Goal: Task Accomplishment & Management: Manage account settings

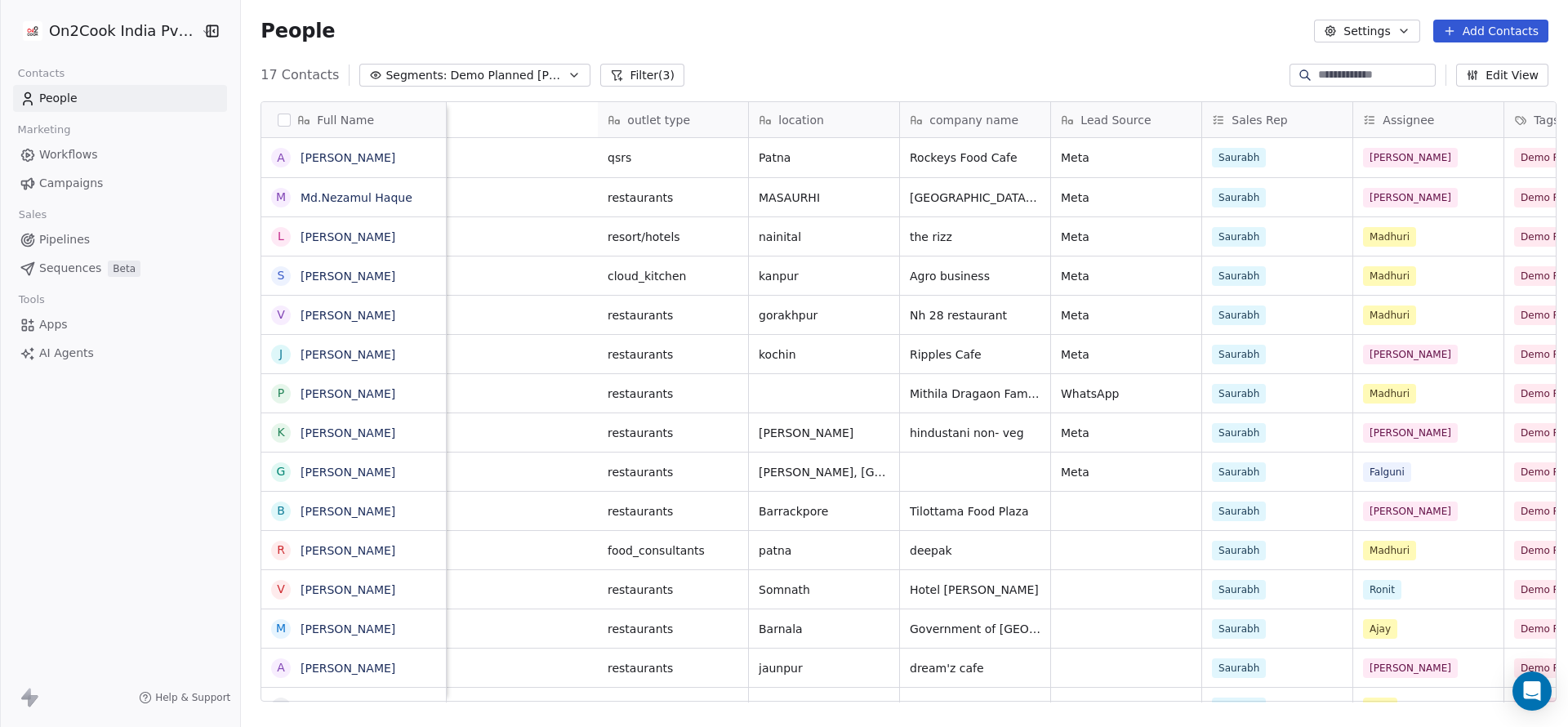
scroll to position [621, 1316]
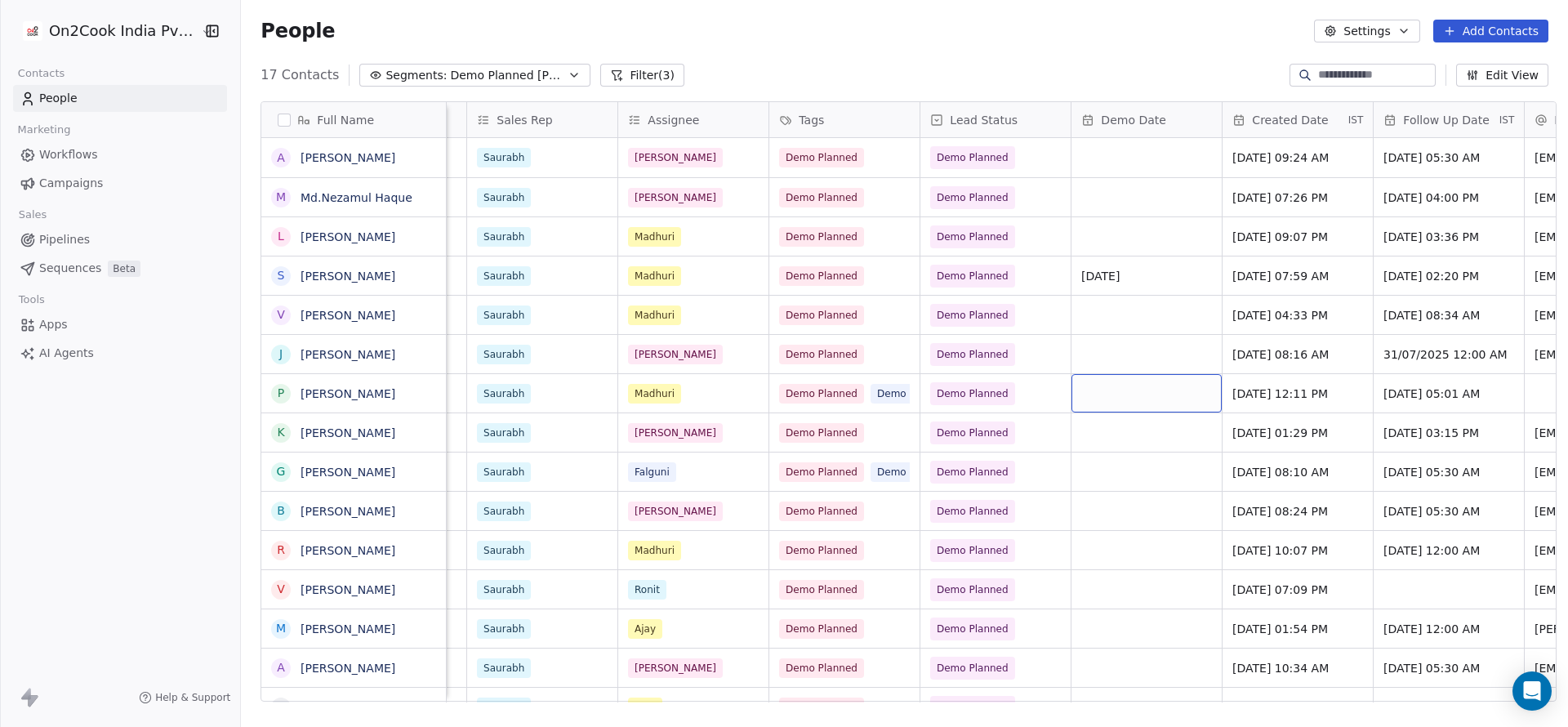
click at [1130, 375] on div "grid" at bounding box center [1147, 393] width 150 height 38
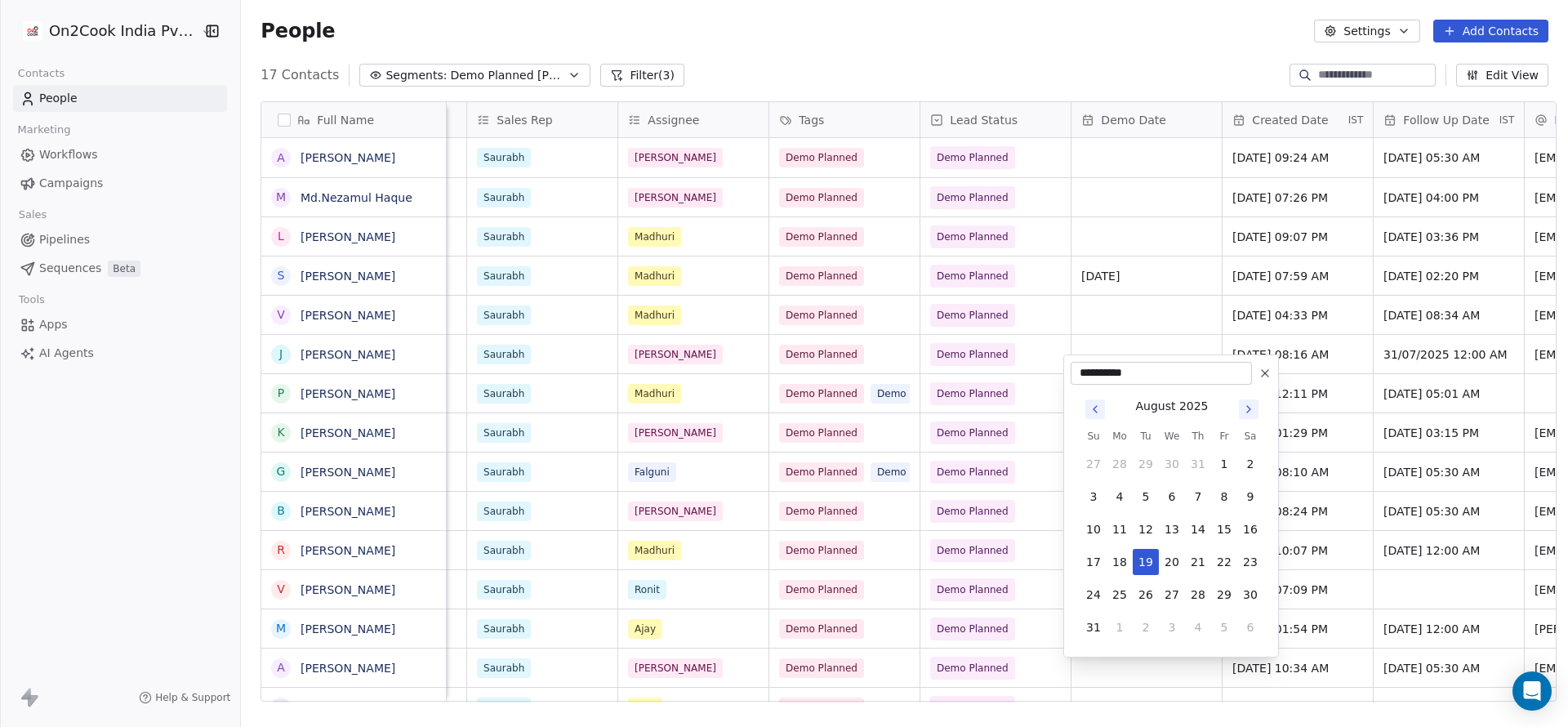
click at [1097, 402] on icon "Go to previous month" at bounding box center [1095, 409] width 13 height 13
click at [1121, 325] on html "On2Cook India Pvt. Ltd. Contacts People Marketing Workflows Campaigns Sales Pip…" at bounding box center [784, 364] width 1568 height 727
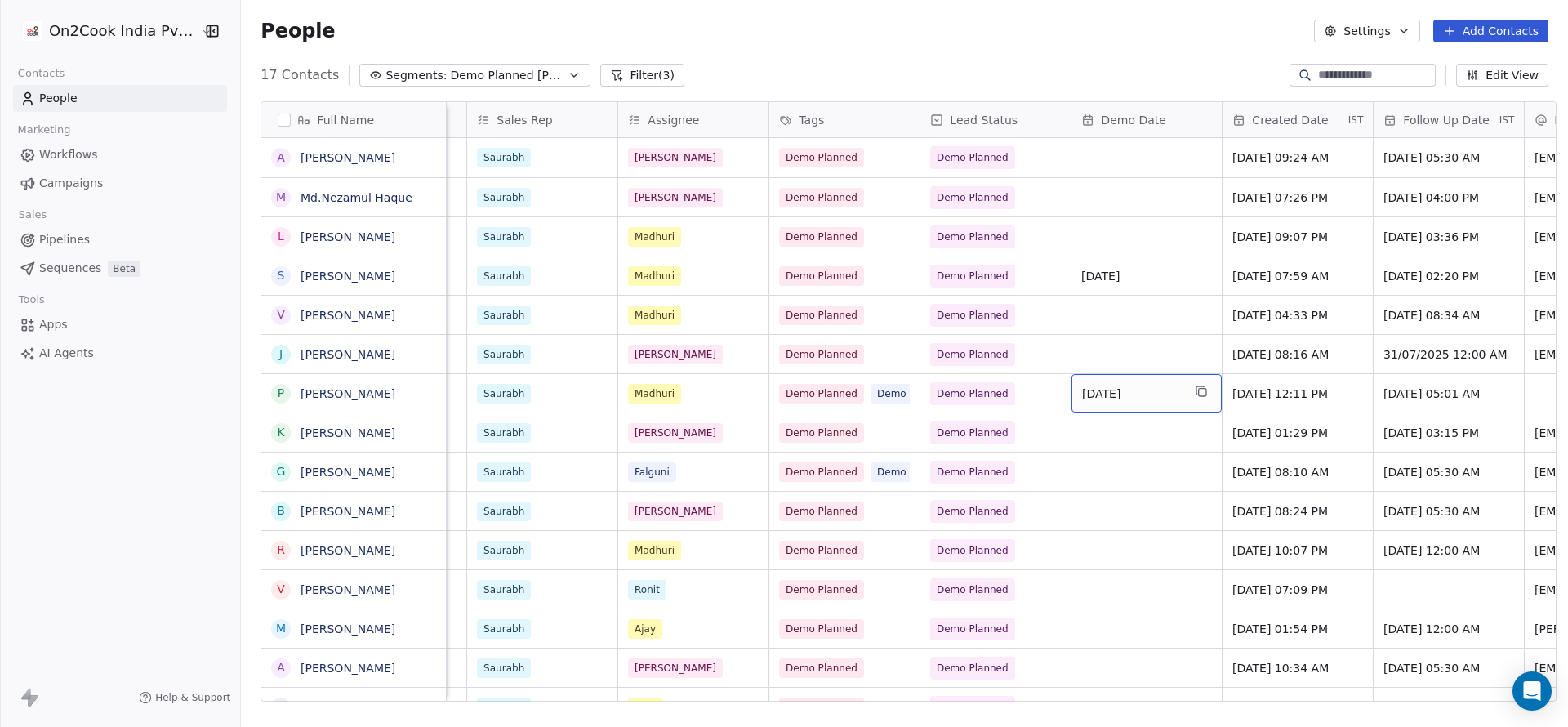
click at [1128, 382] on div "19/08/2025" at bounding box center [1147, 393] width 150 height 38
click at [1118, 385] on span "19/08/2025" at bounding box center [1131, 393] width 100 height 16
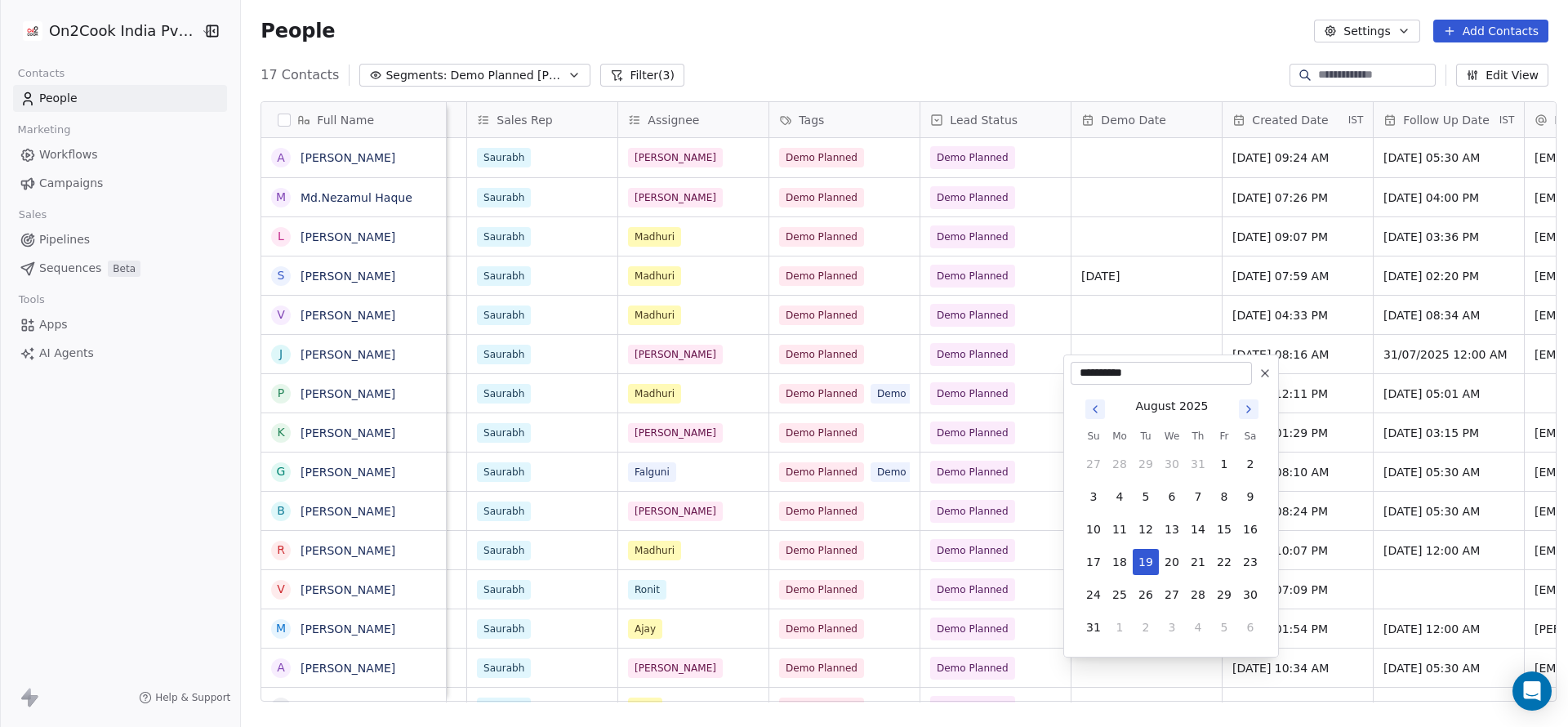
click at [1093, 415] on icon "Go to previous month" at bounding box center [1095, 409] width 13 height 13
click at [1144, 556] on button "22" at bounding box center [1146, 562] width 27 height 27
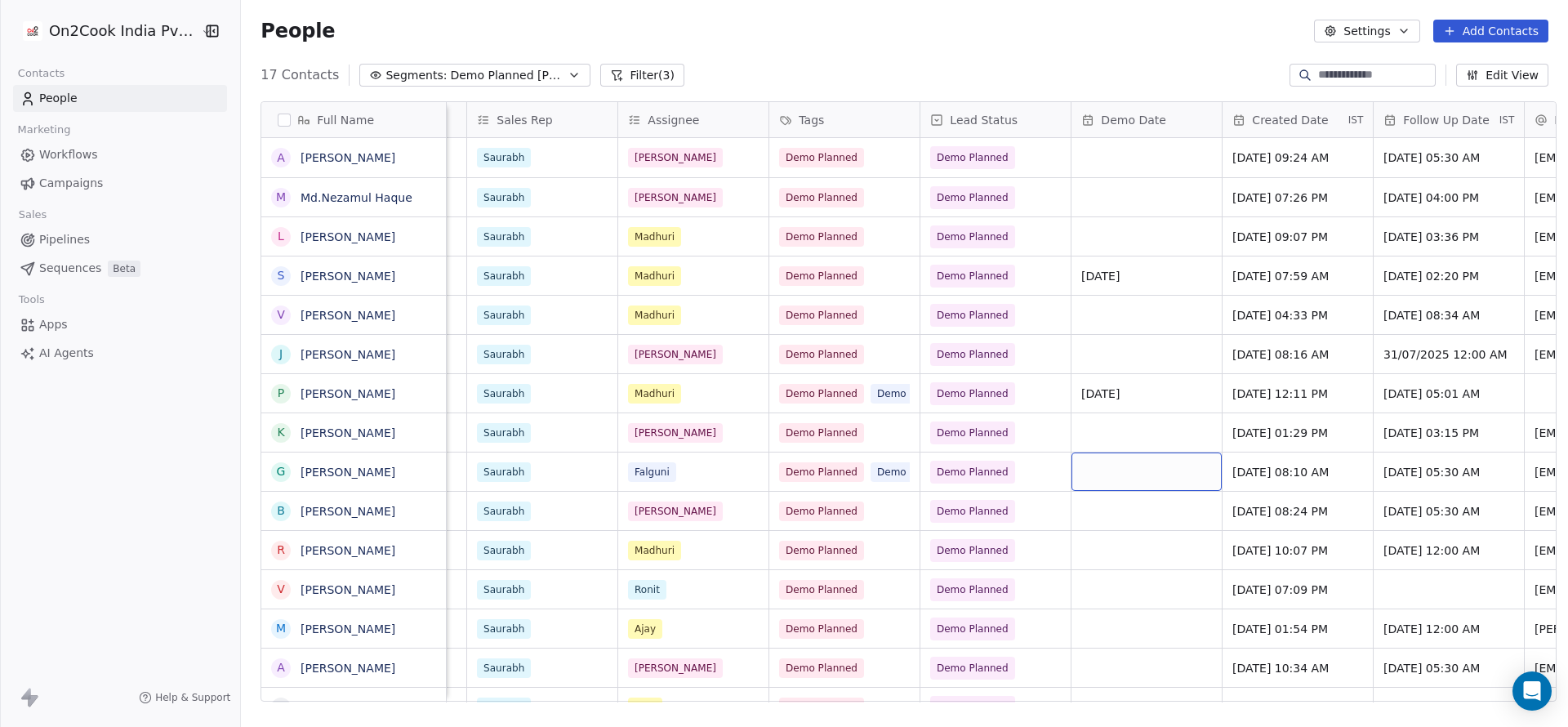
click at [1095, 455] on div "grid" at bounding box center [1147, 472] width 150 height 38
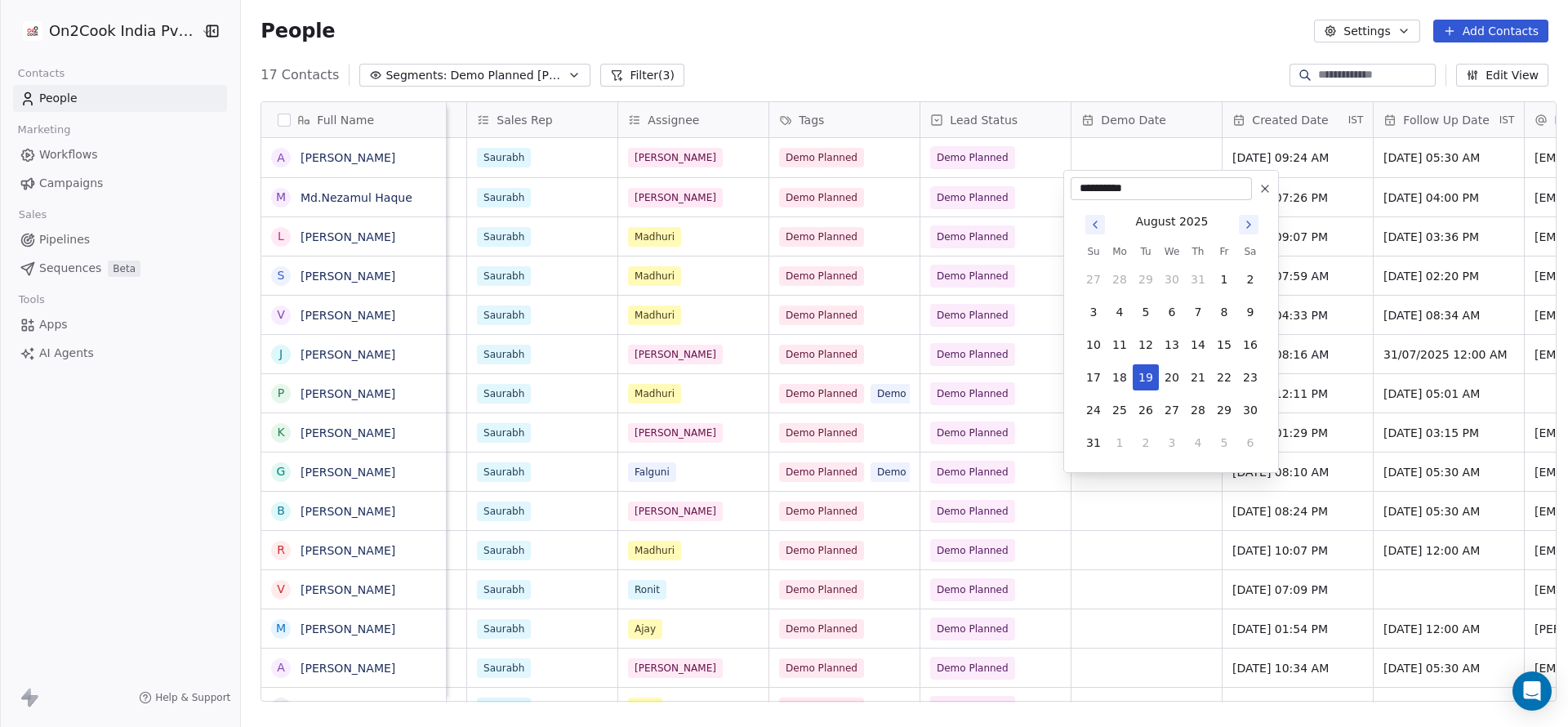
click at [1093, 228] on icon "Go to previous month" at bounding box center [1095, 225] width 13 height 13
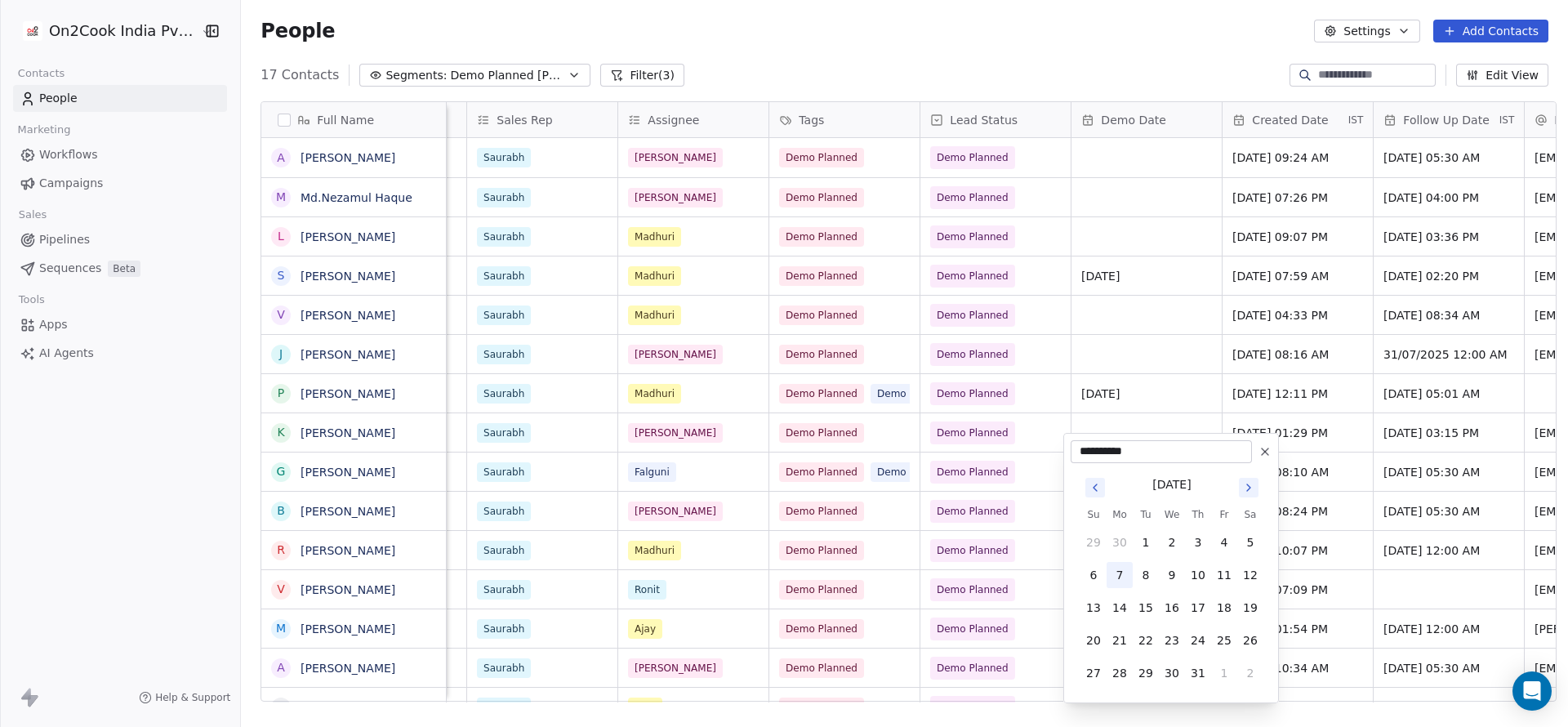
click at [1125, 575] on button "7" at bounding box center [1120, 575] width 27 height 27
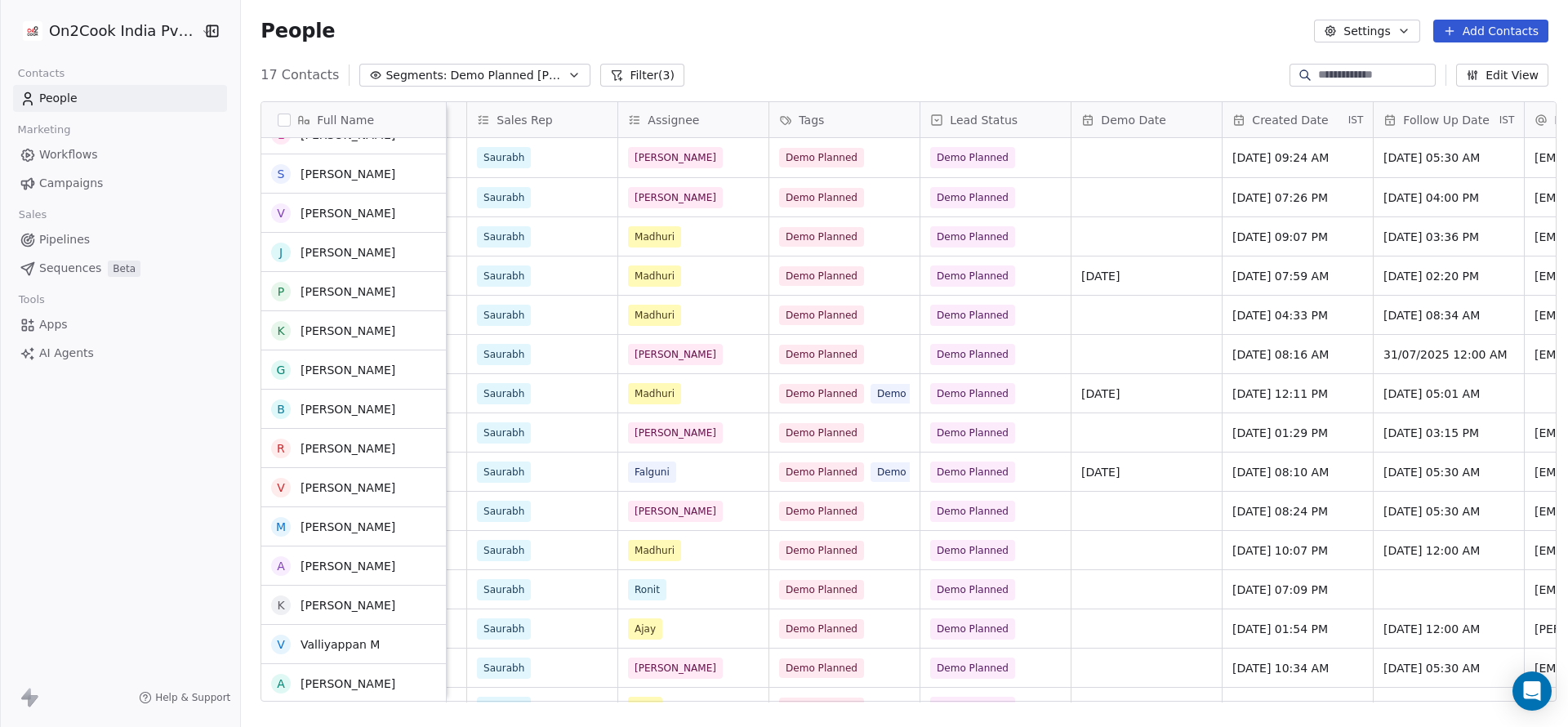
scroll to position [0, 0]
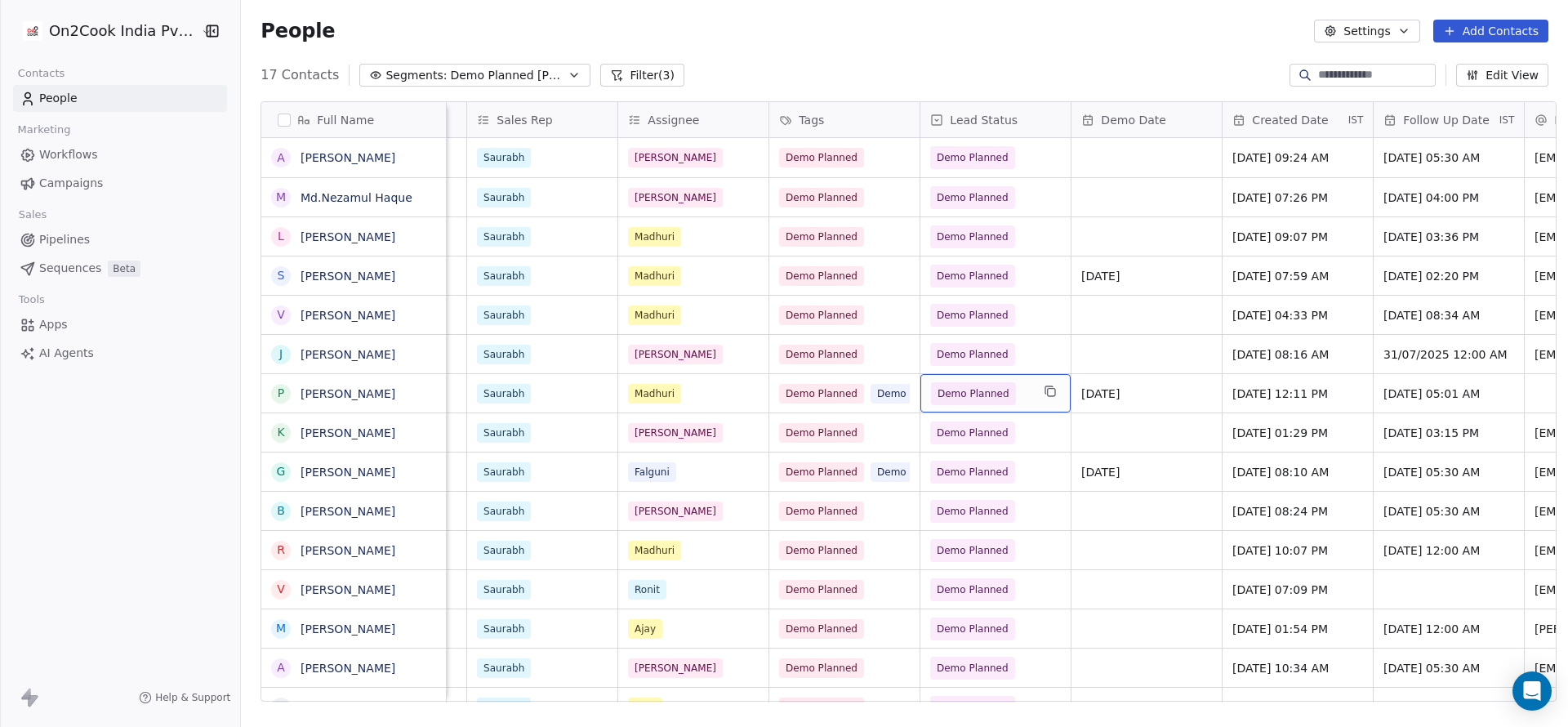
click at [1022, 382] on div "Demo Planned" at bounding box center [995, 393] width 150 height 38
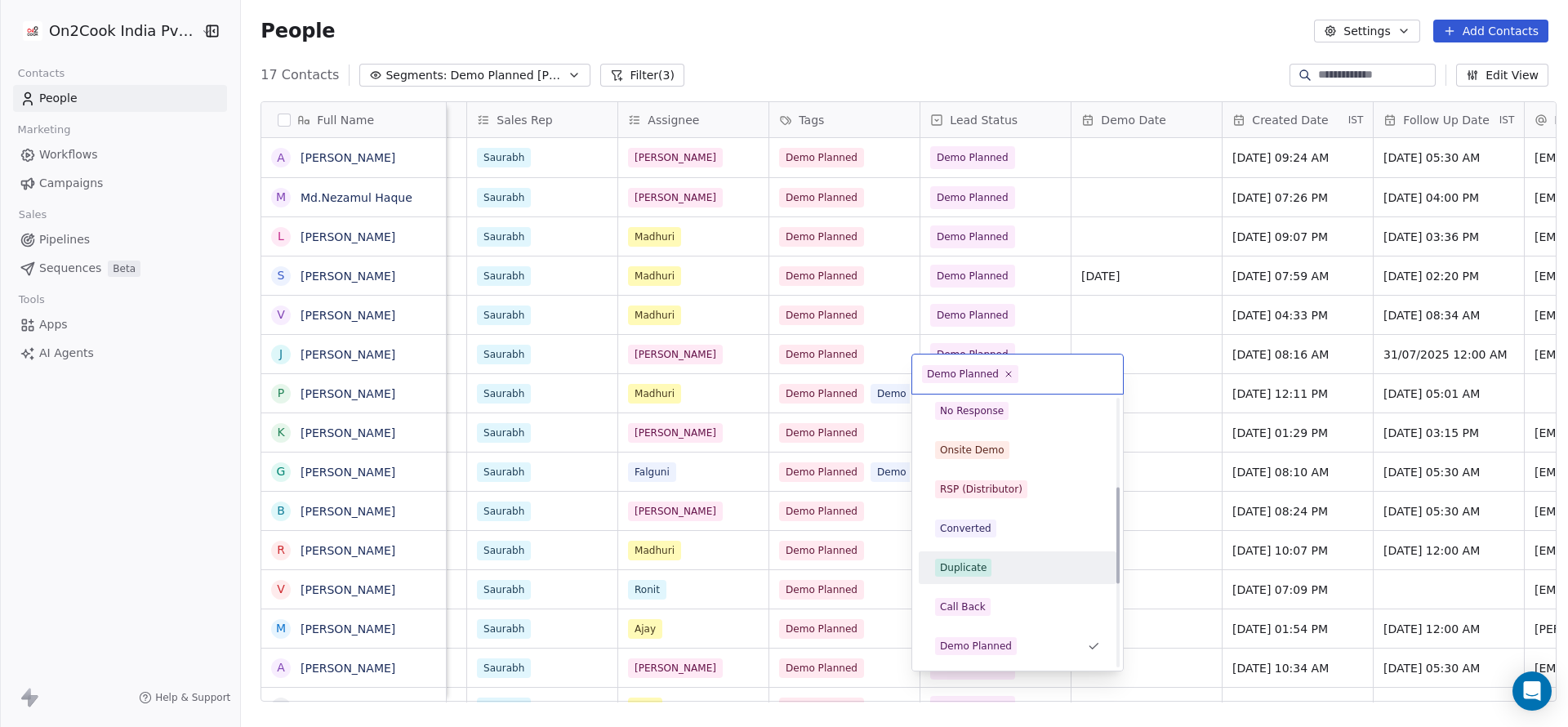
scroll to position [326, 0]
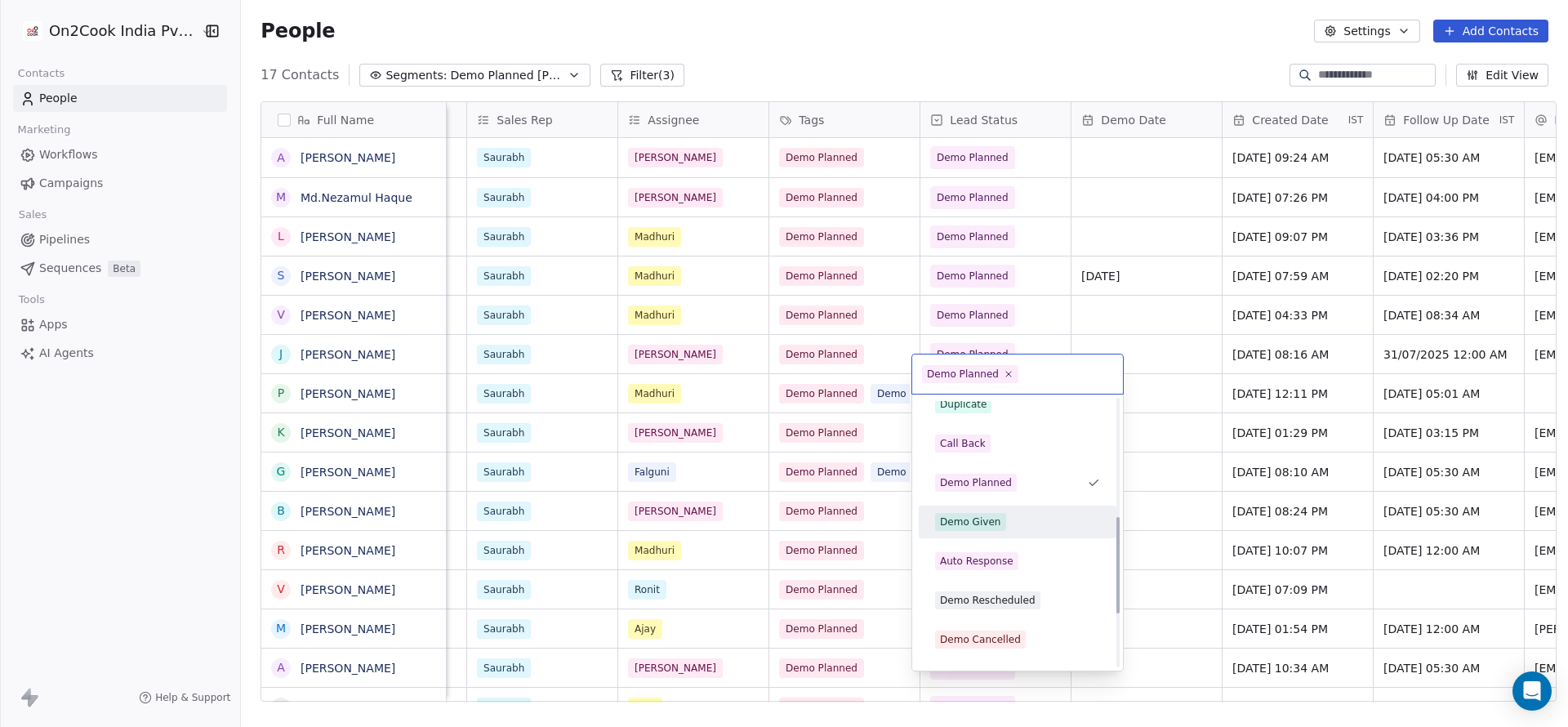
click at [1003, 526] on div "Demo Given" at bounding box center [1017, 521] width 165 height 18
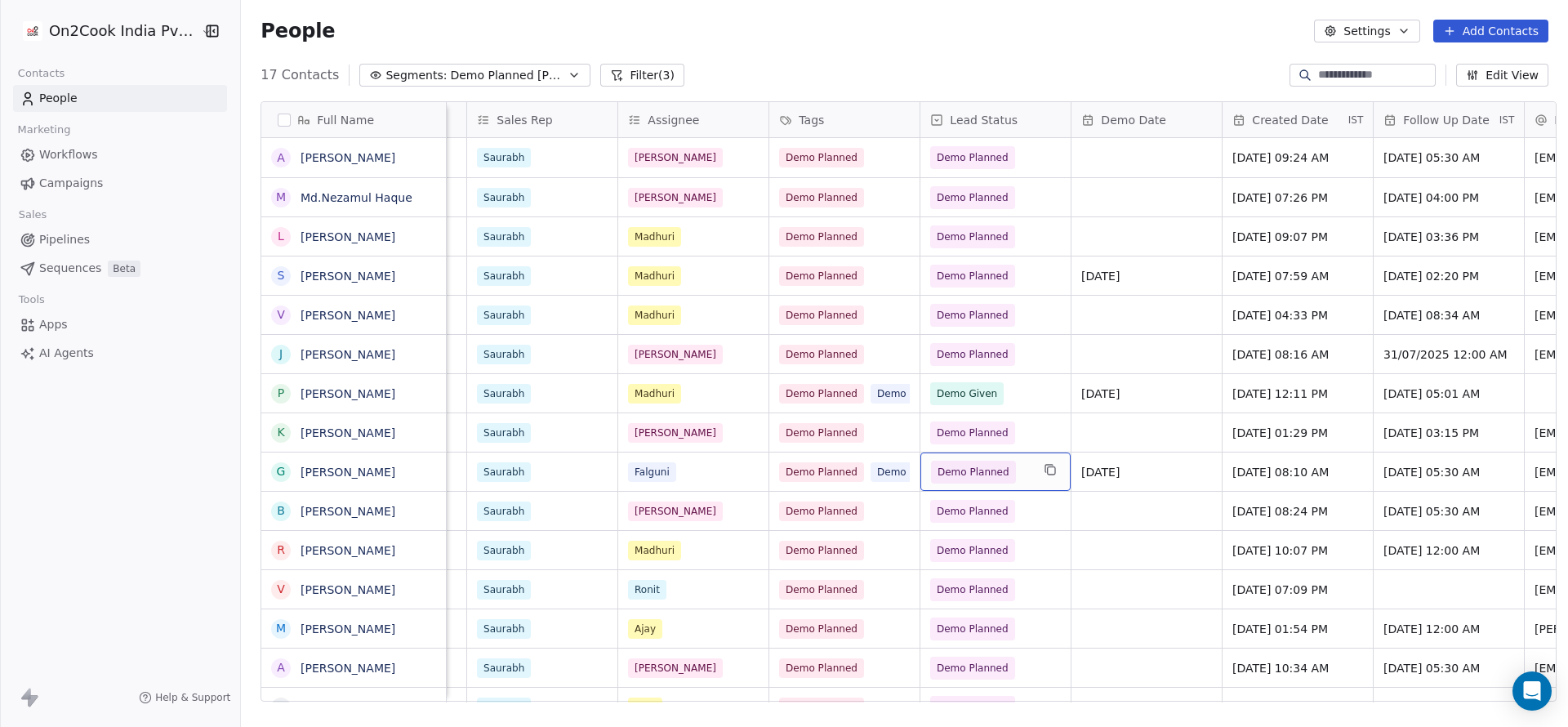
click at [1024, 455] on div "Demo Planned" at bounding box center [995, 472] width 150 height 38
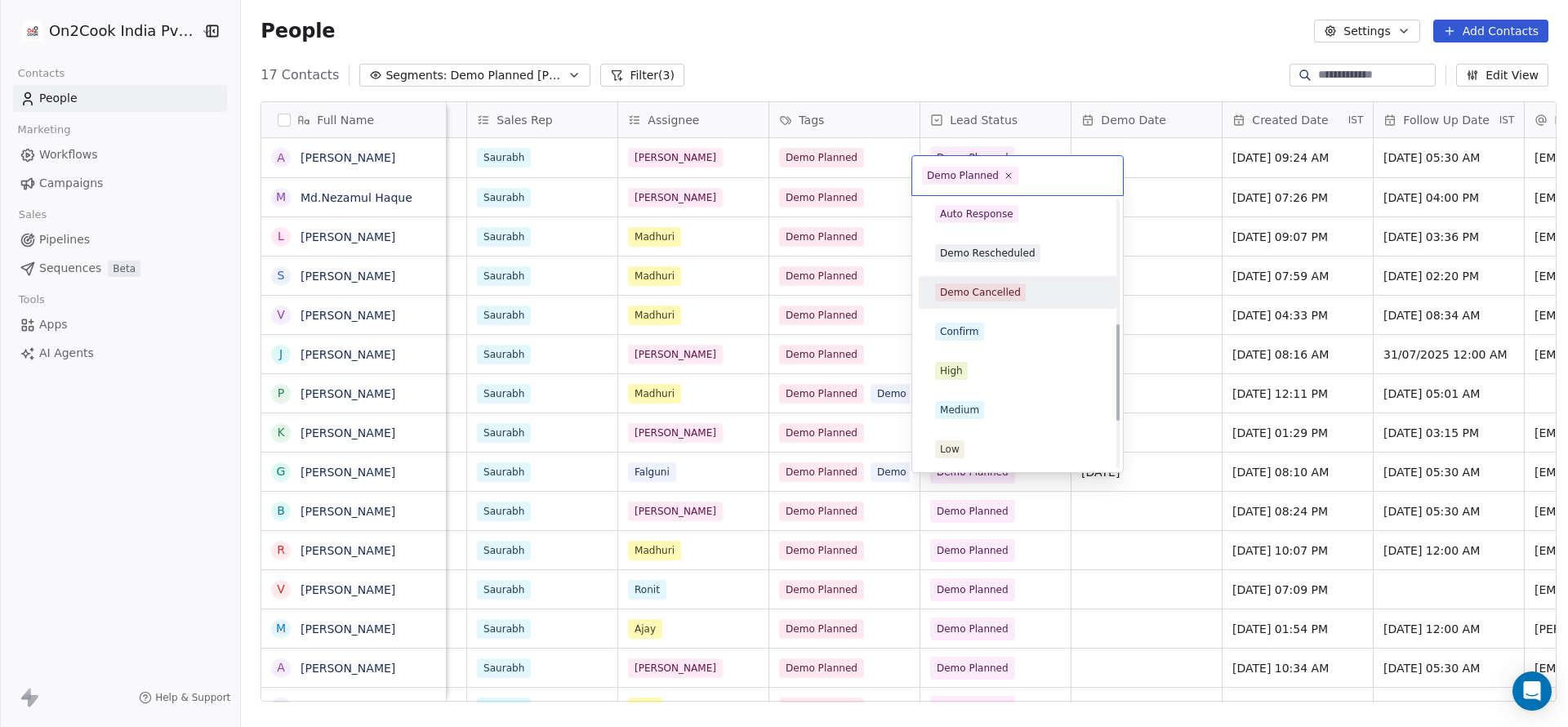
scroll to position [312, 0]
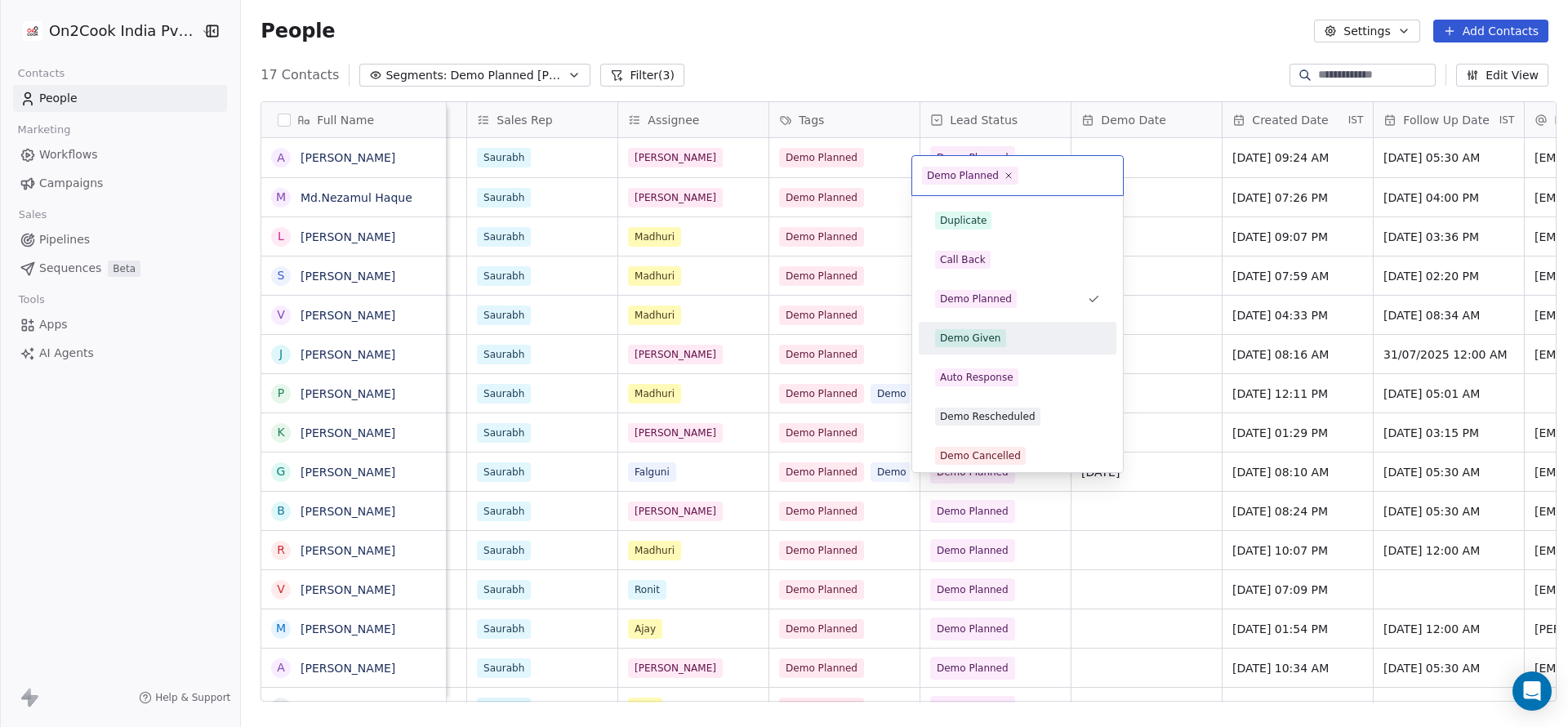
click at [1007, 344] on div "Demo Given" at bounding box center [1017, 338] width 165 height 18
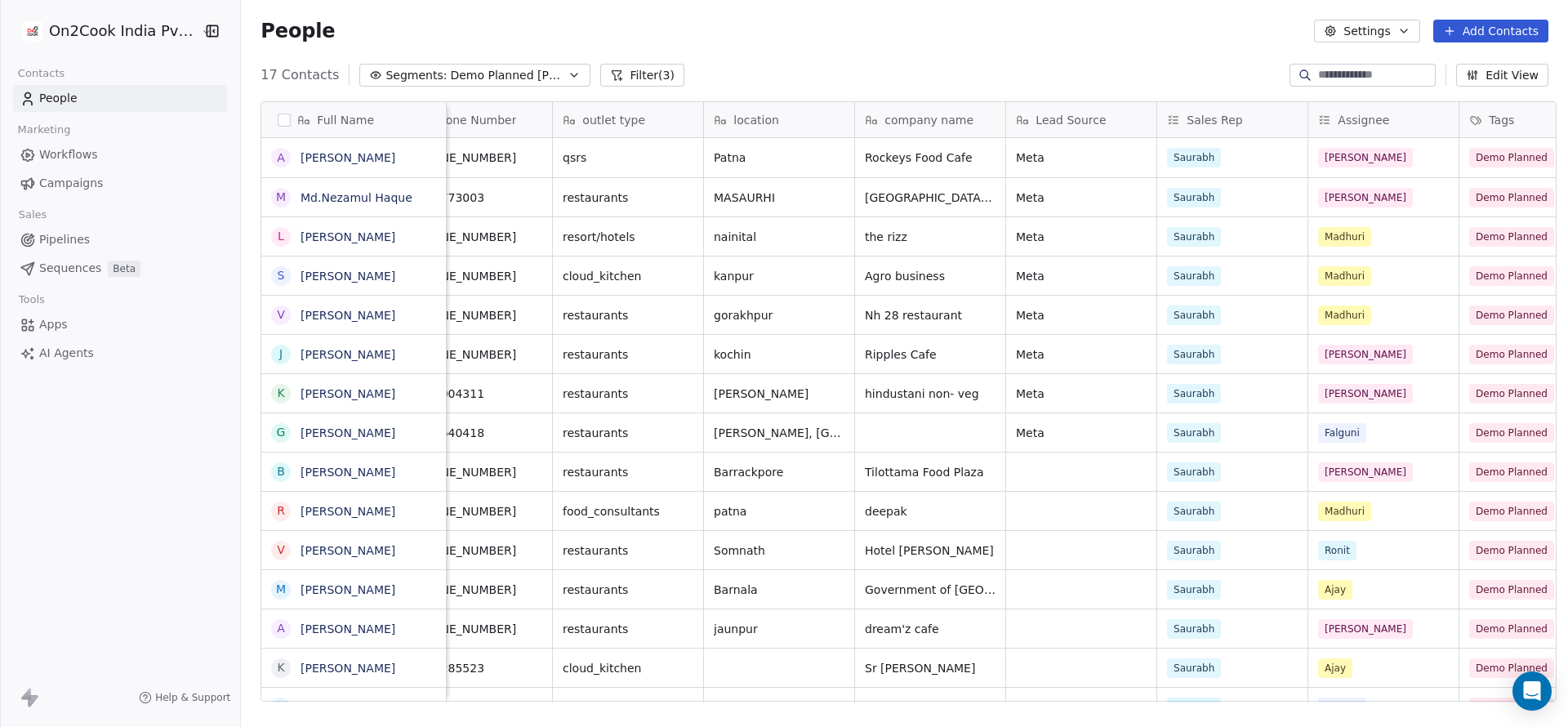
scroll to position [0, 0]
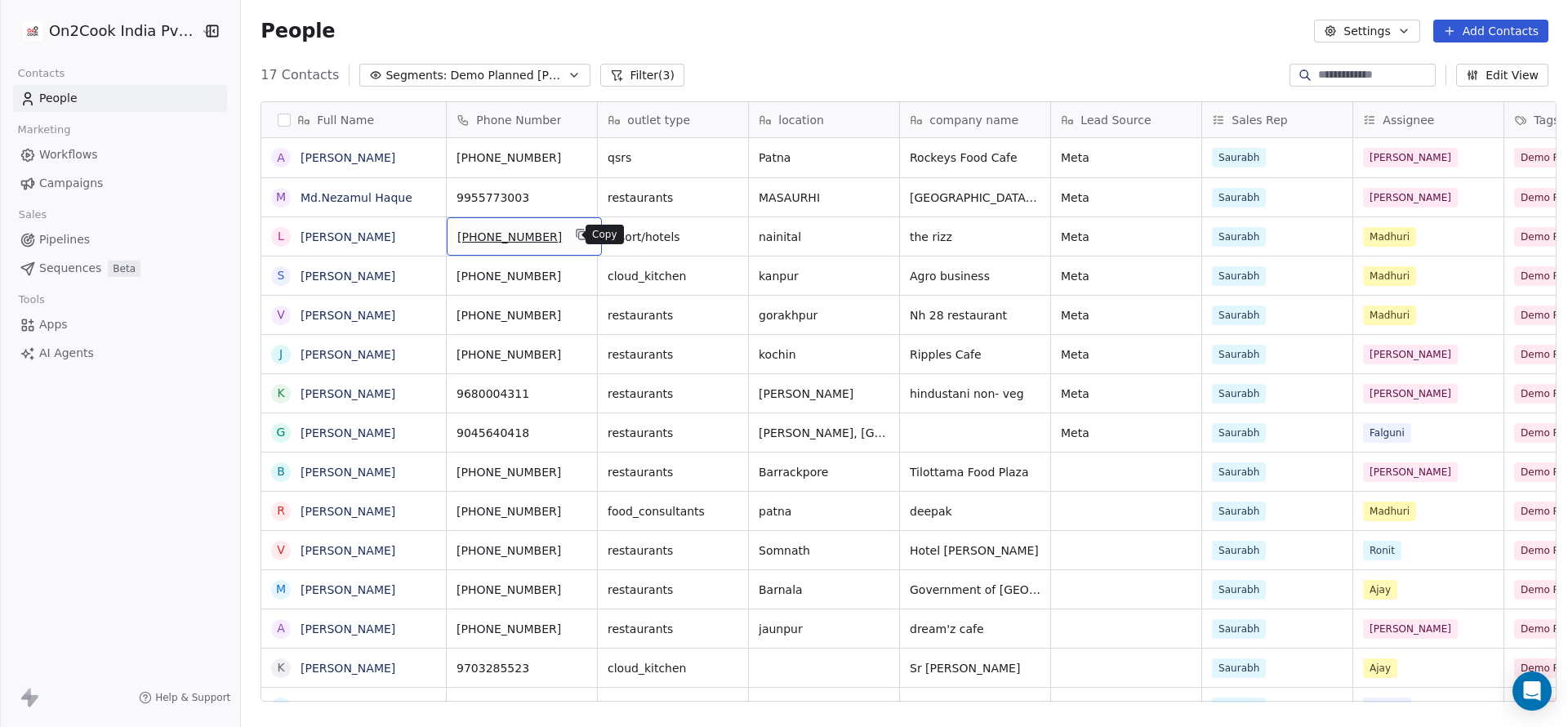
click at [579, 237] on icon "grid" at bounding box center [583, 235] width 8 height 8
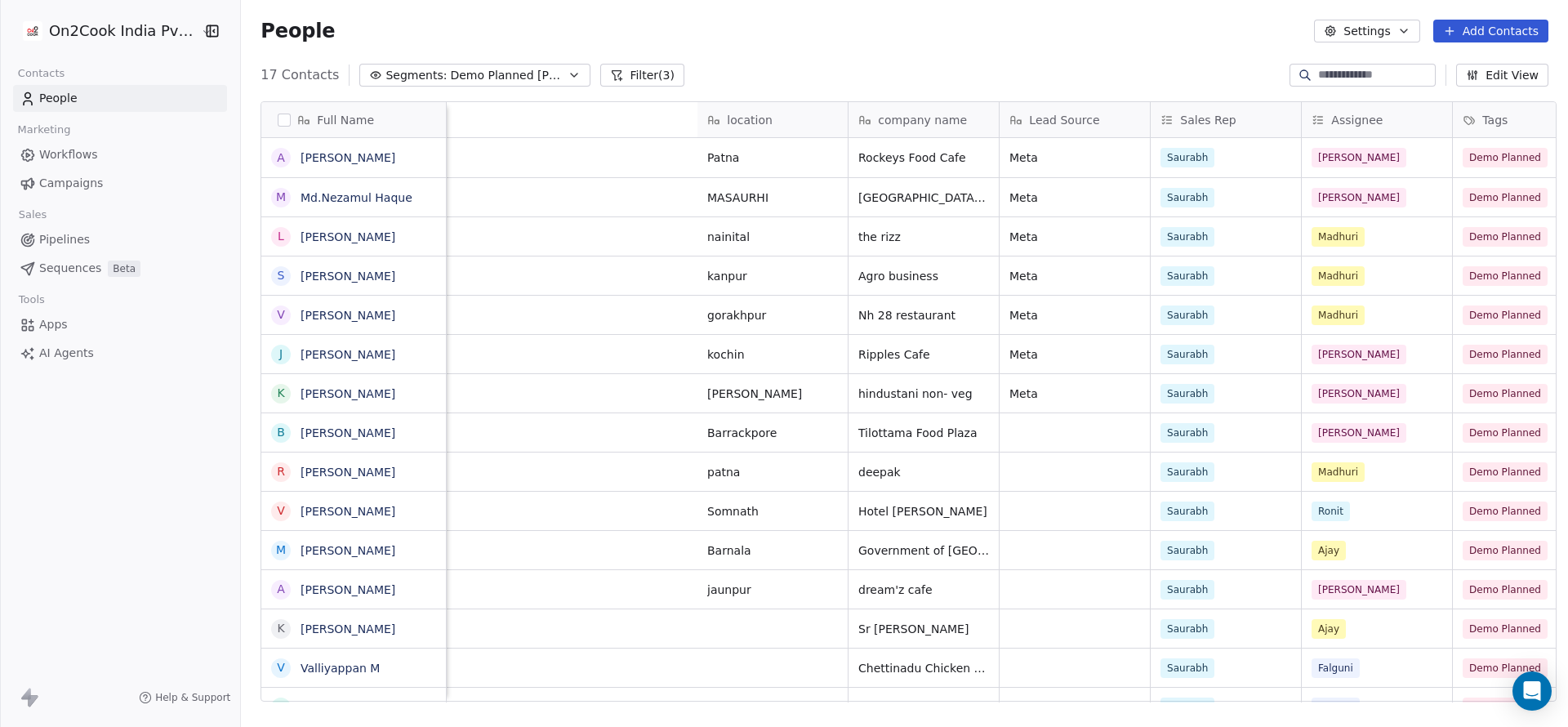
scroll to position [0, 857]
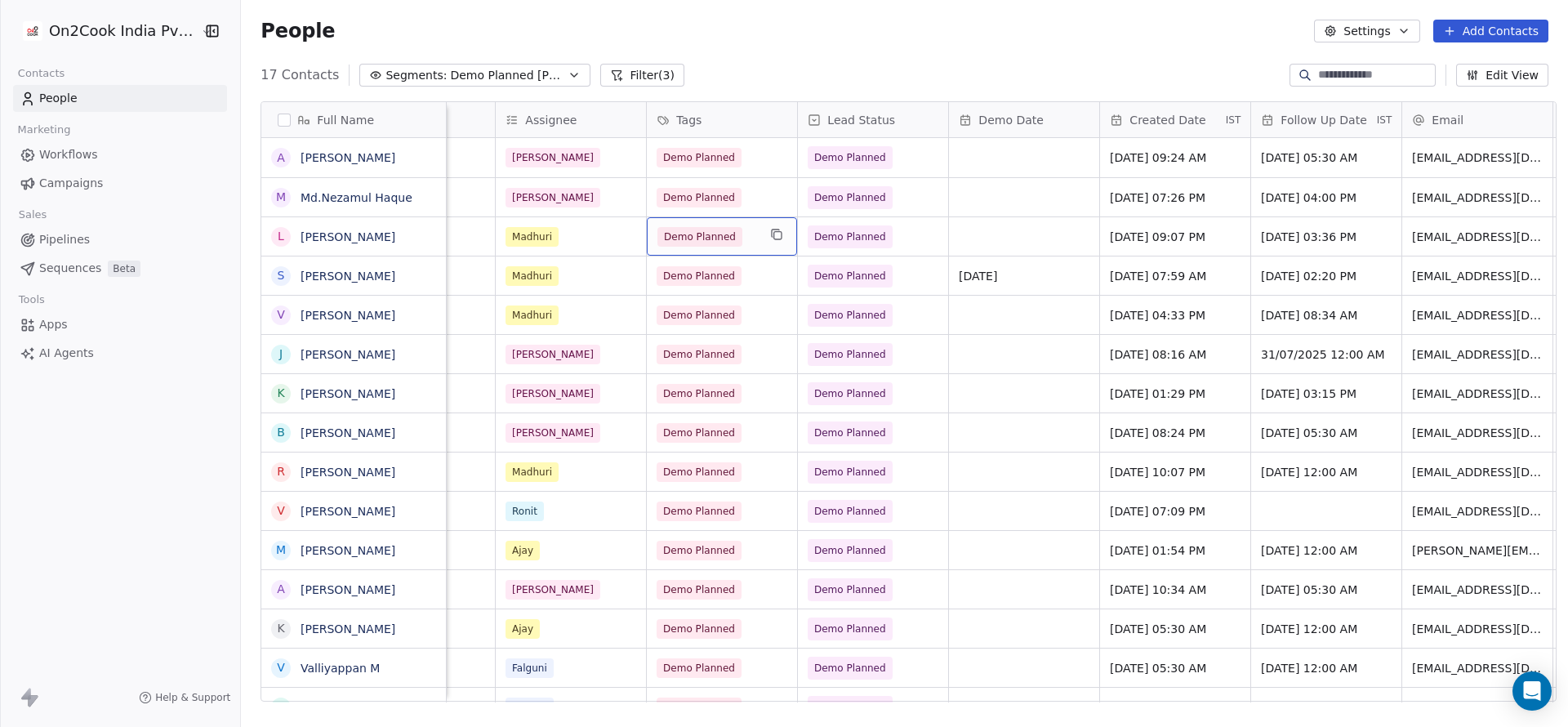
click at [749, 240] on div "Demo Planned" at bounding box center [721, 236] width 150 height 38
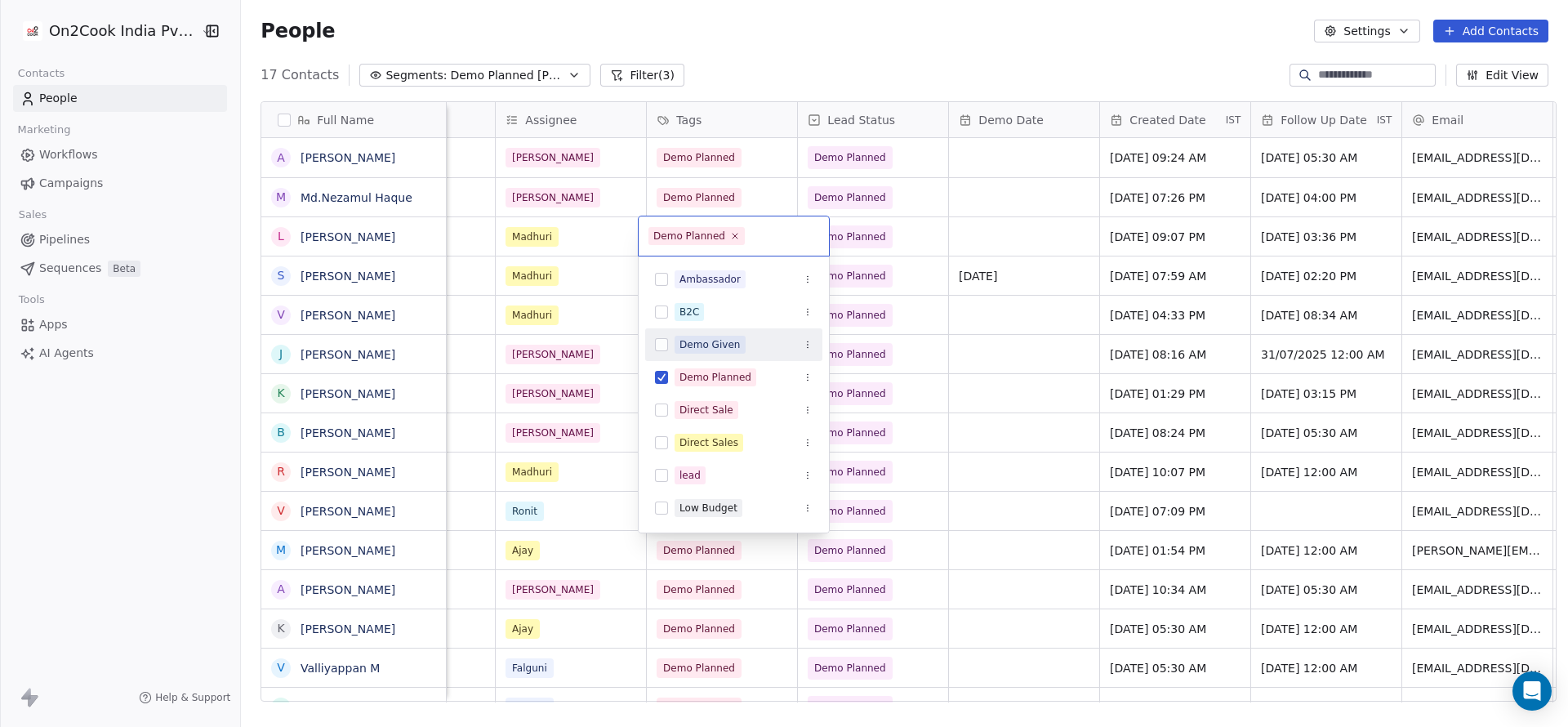
click at [743, 349] on div "Demo Given" at bounding box center [743, 345] width 138 height 18
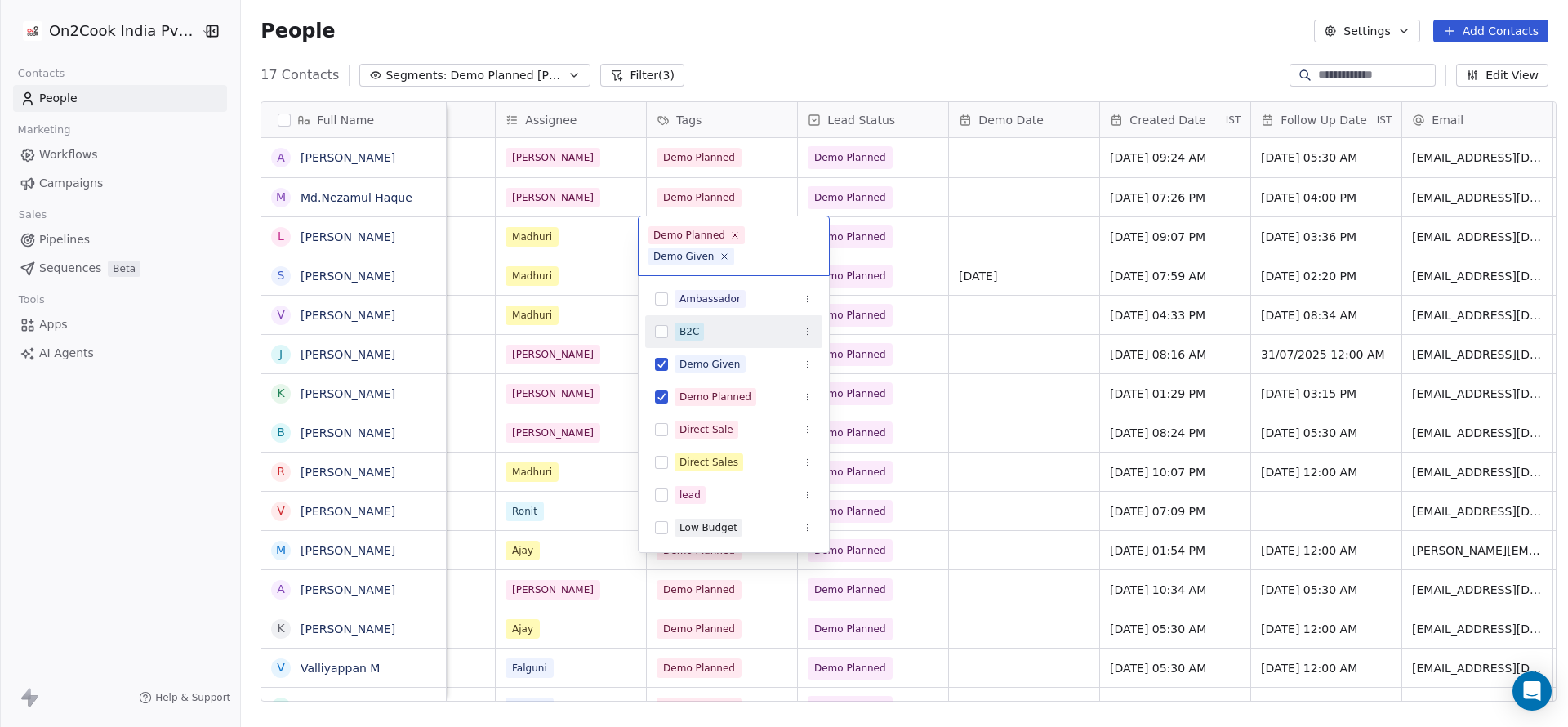
click at [1038, 234] on html "On2Cook India Pvt. Ltd. Contacts People Marketing Workflows Campaigns Sales Pip…" at bounding box center [784, 364] width 1568 height 727
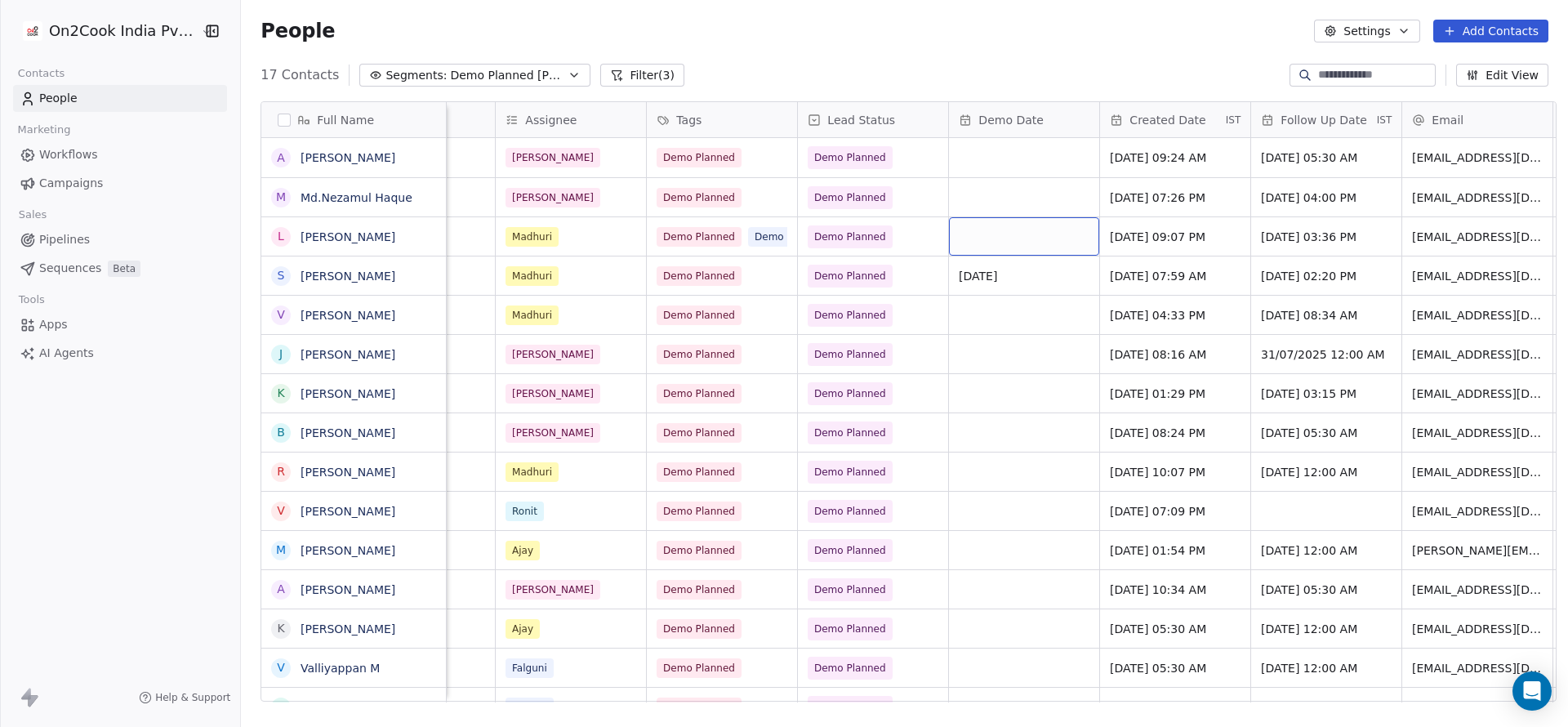
click at [1025, 234] on div "grid" at bounding box center [1024, 236] width 150 height 38
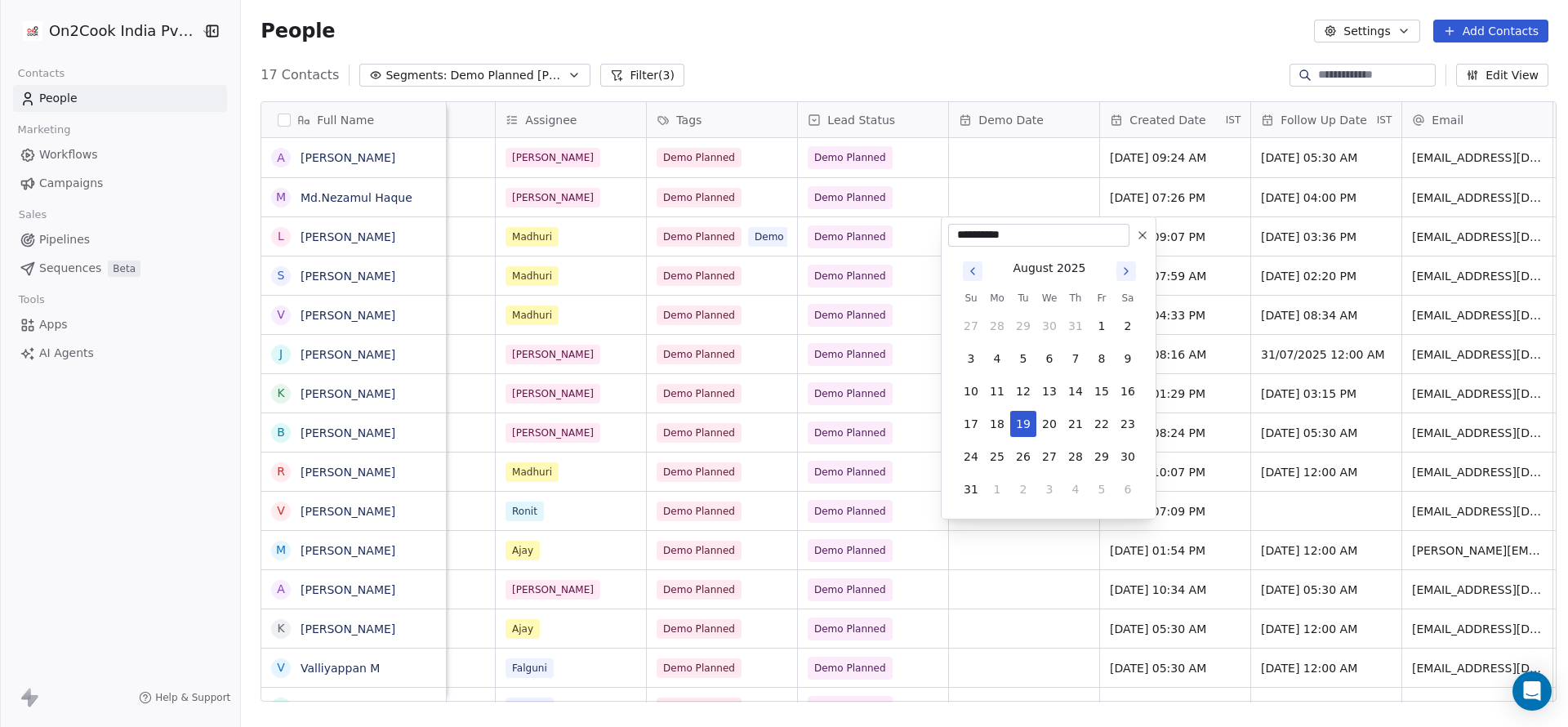
click at [971, 274] on icon "Go to previous month" at bounding box center [973, 271] width 13 height 13
click at [1079, 451] on button "31" at bounding box center [1075, 457] width 27 height 27
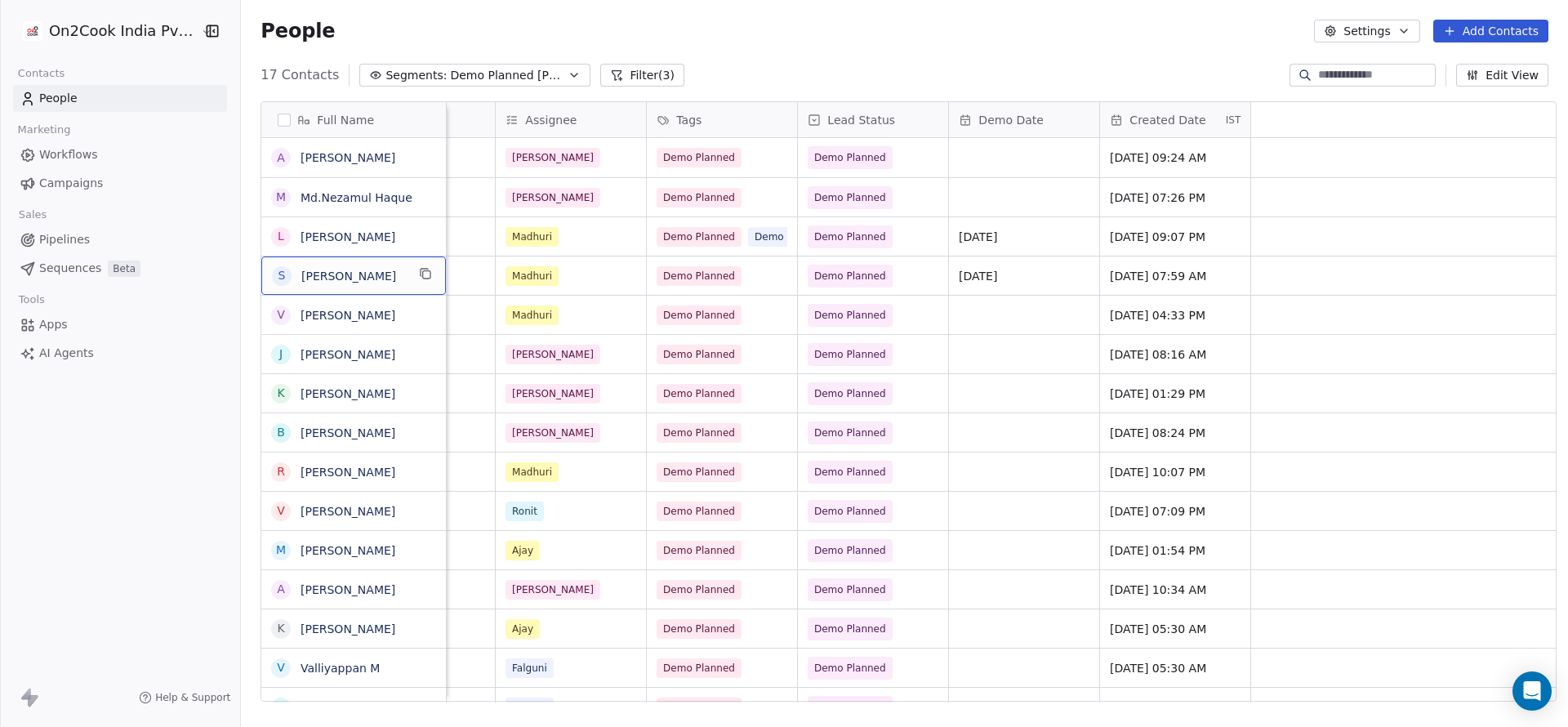
scroll to position [0, 0]
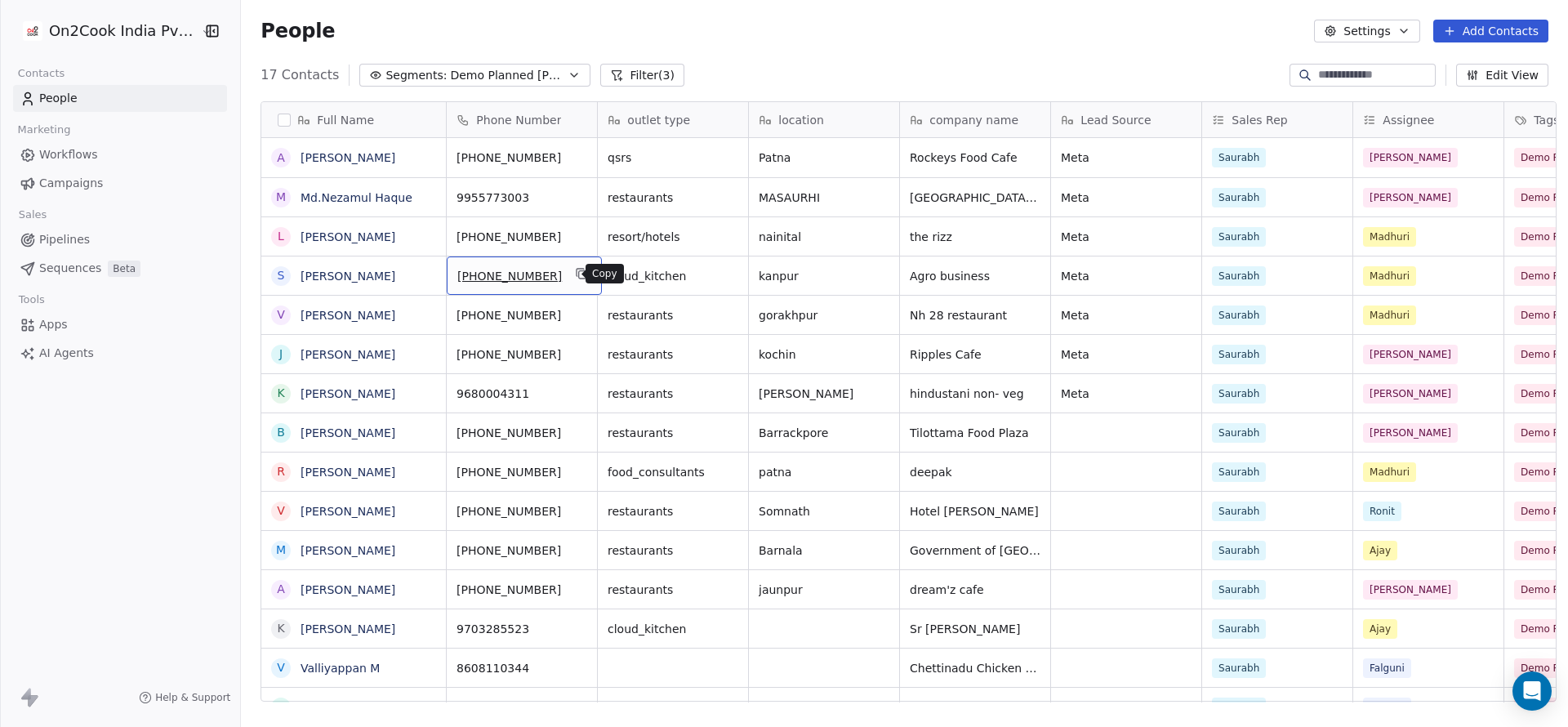
click at [572, 280] on button "grid" at bounding box center [582, 273] width 20 height 20
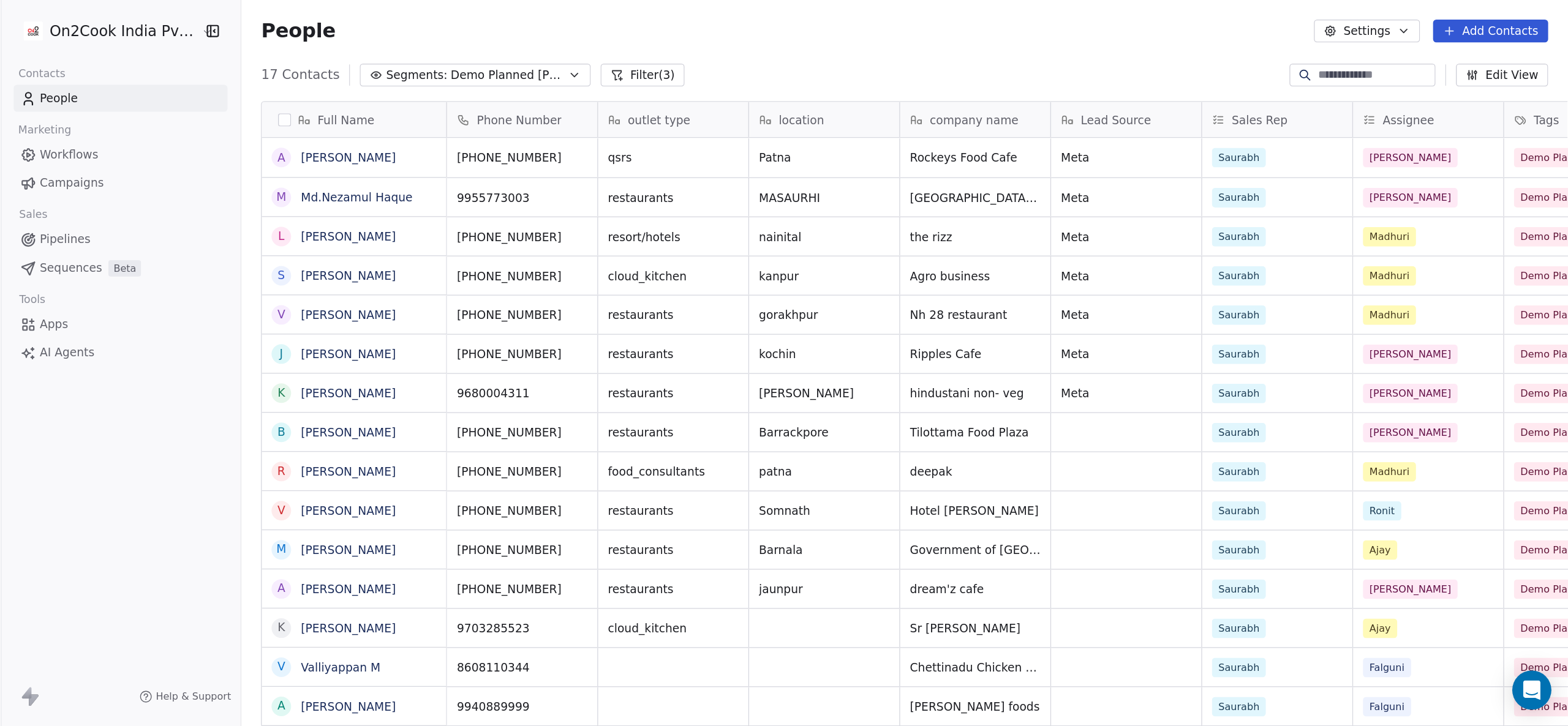
scroll to position [620, 1368]
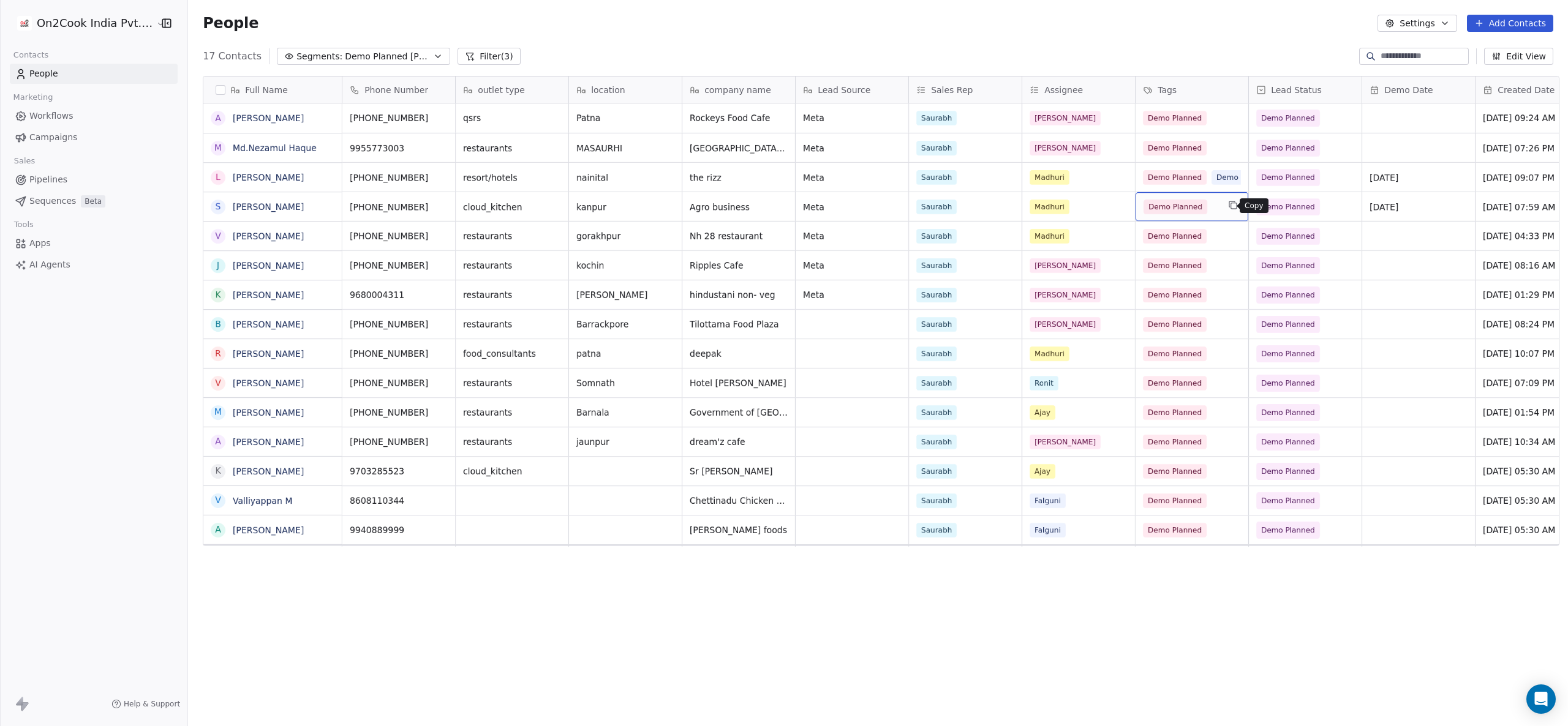
click at [1176, 208] on button "grid" at bounding box center [1233, 205] width 15 height 15
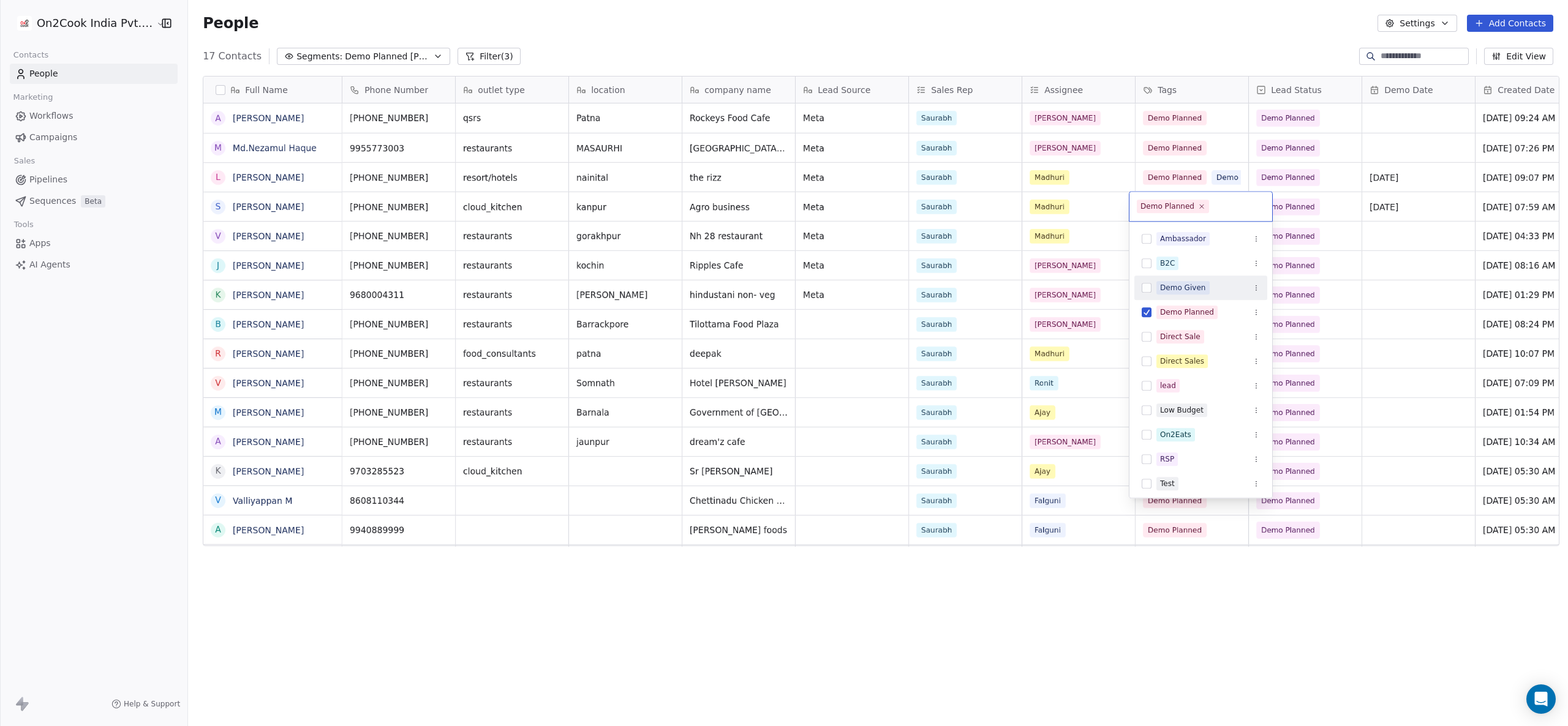
click at [1176, 286] on div "Demo Given" at bounding box center [1183, 288] width 46 height 11
click at [1176, 238] on html "On2Cook India Pvt. Ltd. Contacts People Marketing Workflows Campaigns Sales Pip…" at bounding box center [784, 363] width 1568 height 726
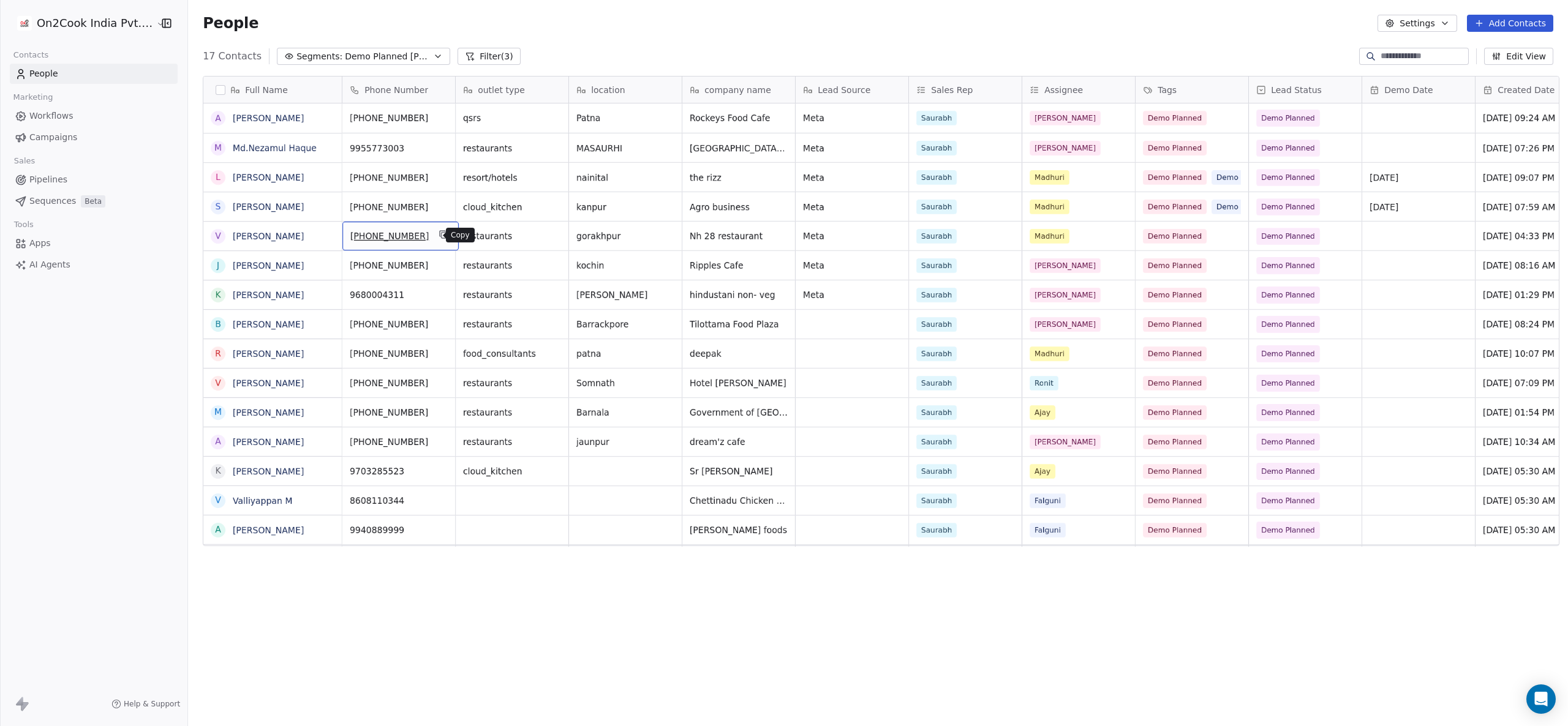
click at [439, 238] on button "grid" at bounding box center [443, 234] width 15 height 15
click at [439, 265] on icon "grid" at bounding box center [444, 264] width 10 height 10
click at [1176, 265] on div "Demo Planned" at bounding box center [1181, 265] width 75 height 15
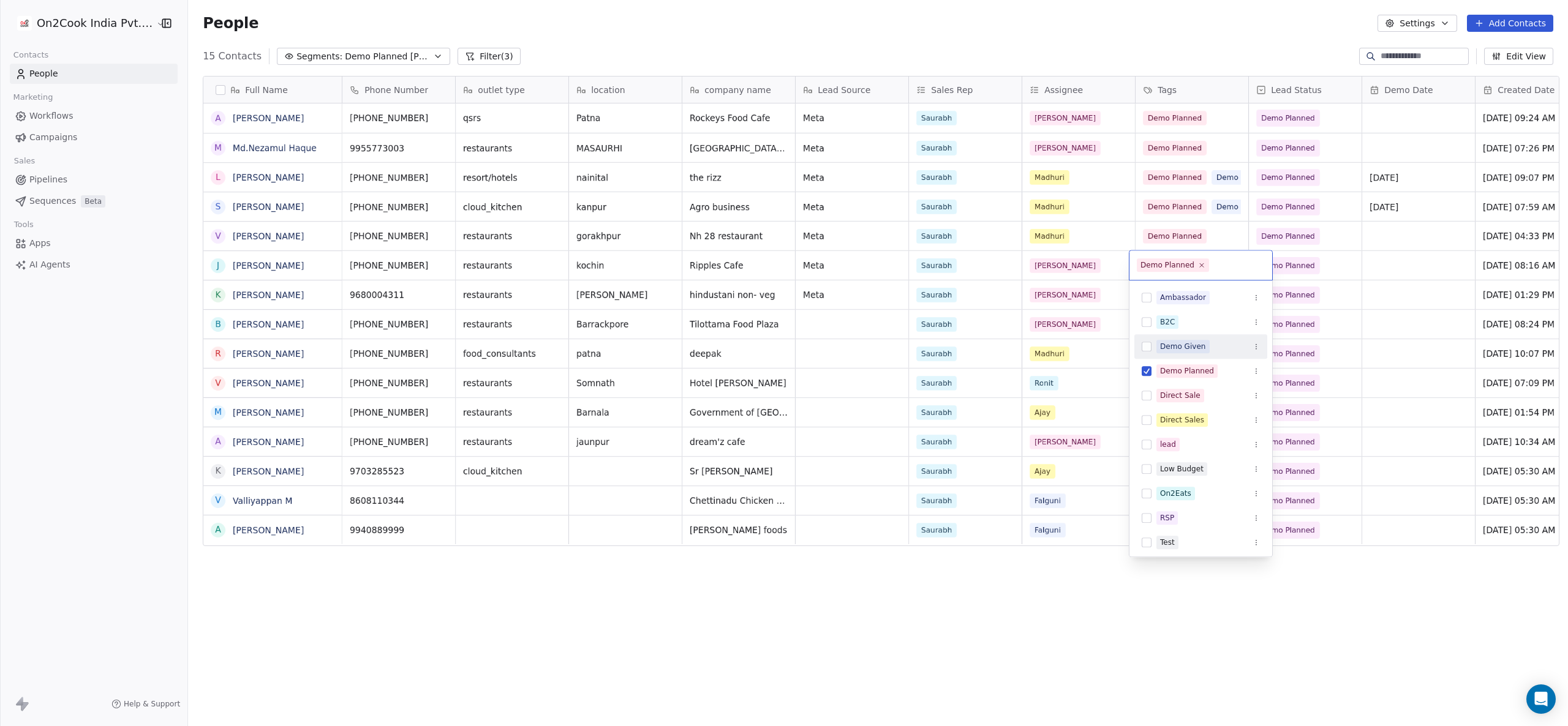
click at [1176, 354] on div "Demo Given" at bounding box center [1201, 347] width 133 height 20
click at [1176, 269] on html "On2Cook India Pvt. Ltd. Contacts People Marketing Workflows Campaigns Sales Pip…" at bounding box center [784, 363] width 1568 height 726
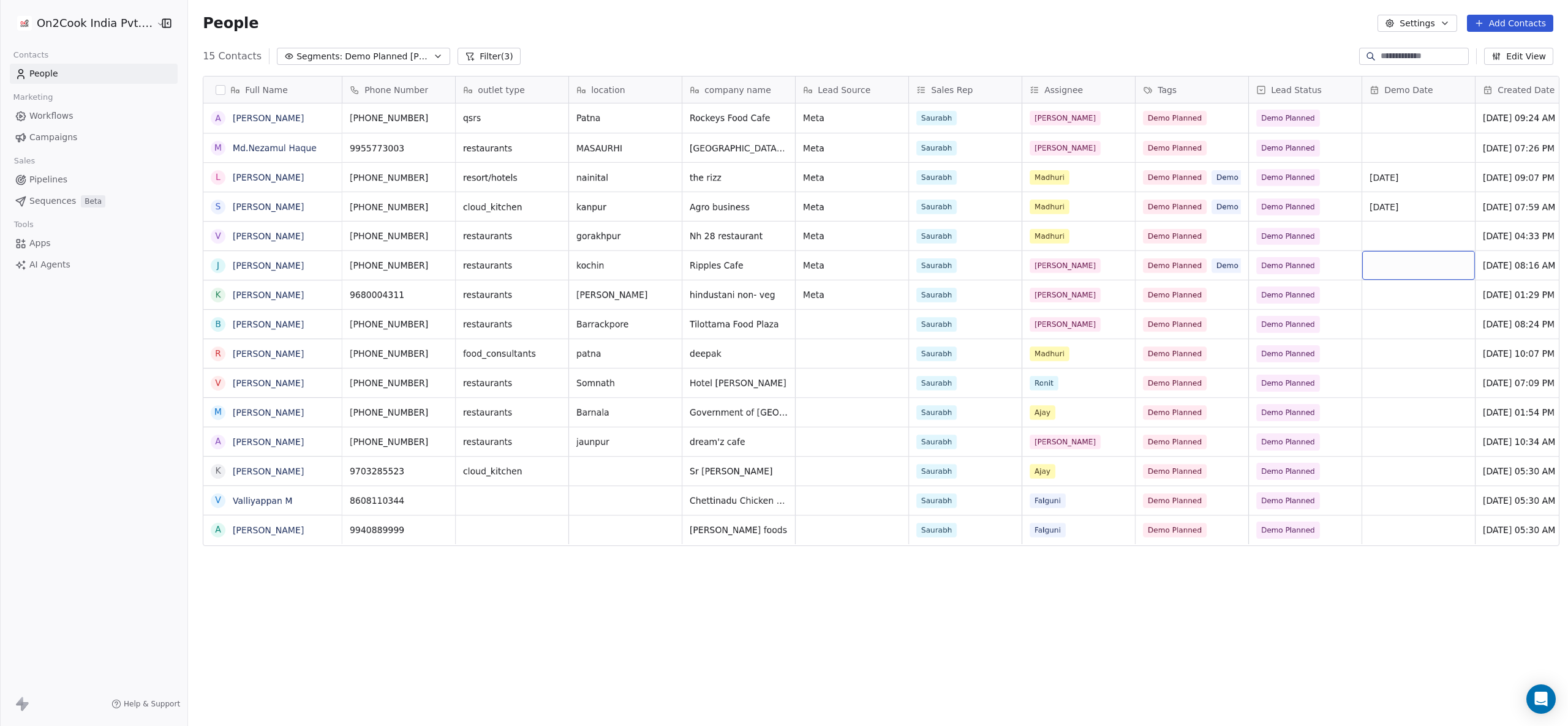
click at [1176, 269] on div "grid" at bounding box center [1418, 265] width 113 height 28
click at [1176, 352] on button "5" at bounding box center [1418, 357] width 20 height 20
click at [1176, 265] on span "05/08/2025" at bounding box center [1407, 265] width 75 height 12
click at [1176, 290] on icon "Go to previous month" at bounding box center [1381, 292] width 10 height 10
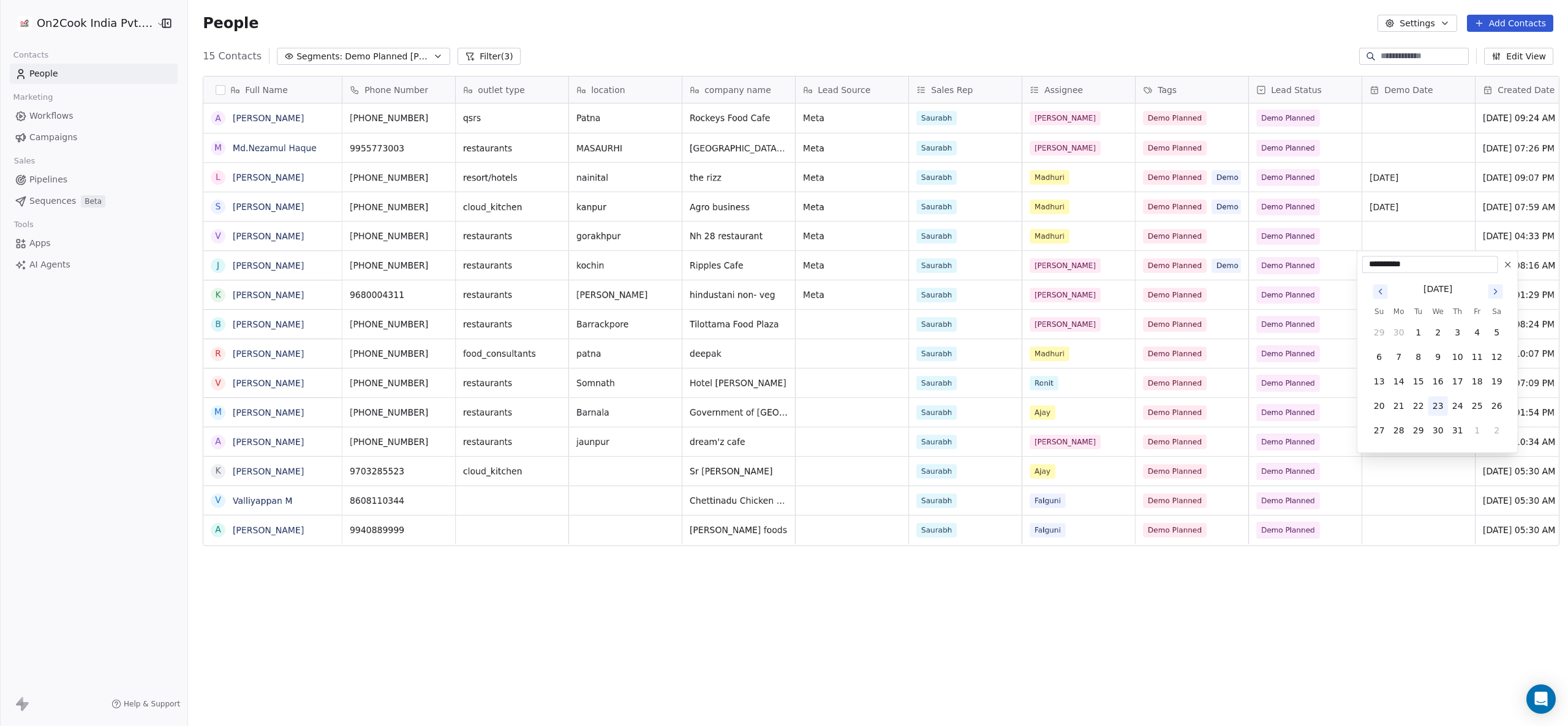
click at [1176, 404] on button "23" at bounding box center [1438, 406] width 20 height 20
click at [560, 544] on div "Full Name A Aashish Verma M Md.Nezamul Haque L Lokesh Verma S Suhel Ahmed V Vij…" at bounding box center [878, 386] width 1380 height 639
click at [1176, 177] on div "Demo Planned" at bounding box center [1305, 177] width 113 height 28
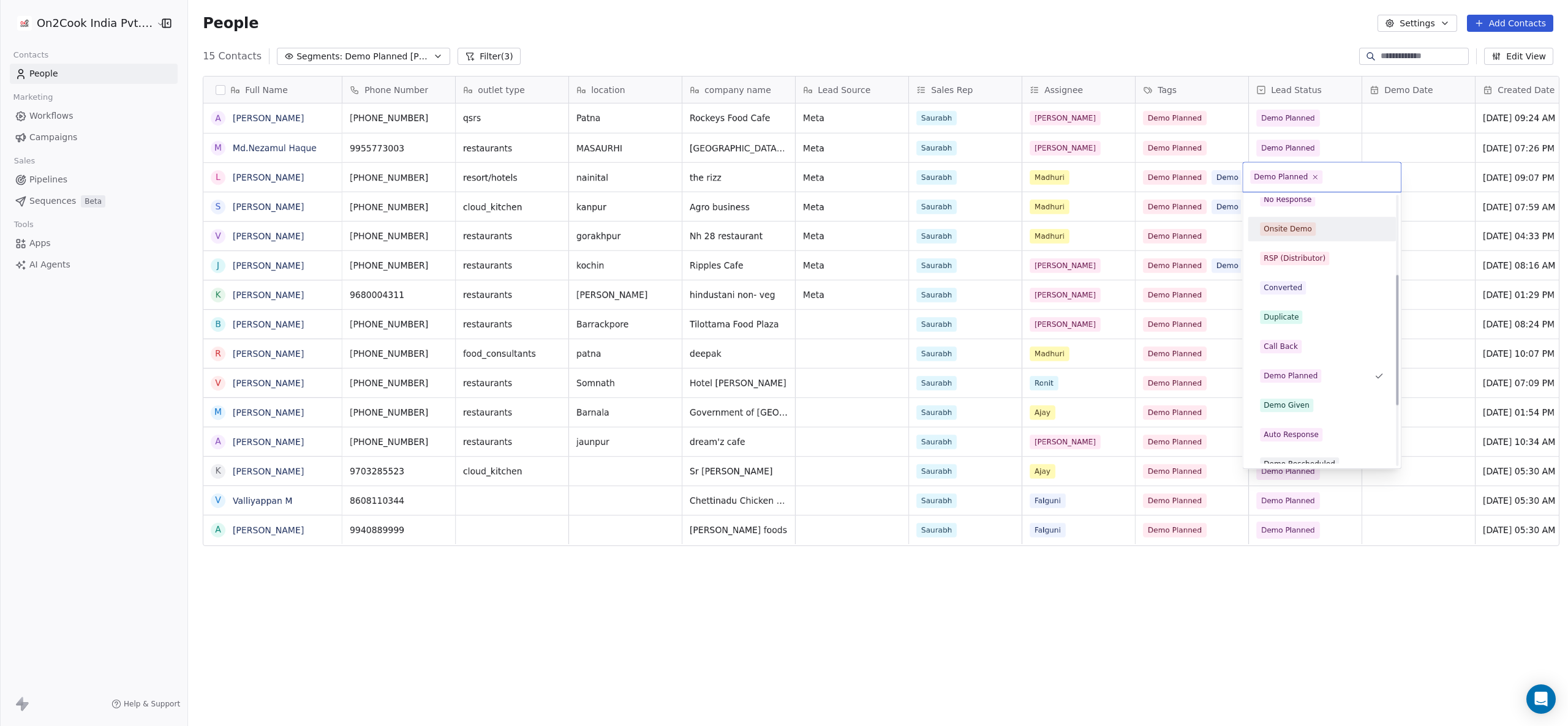
scroll to position [163, 0]
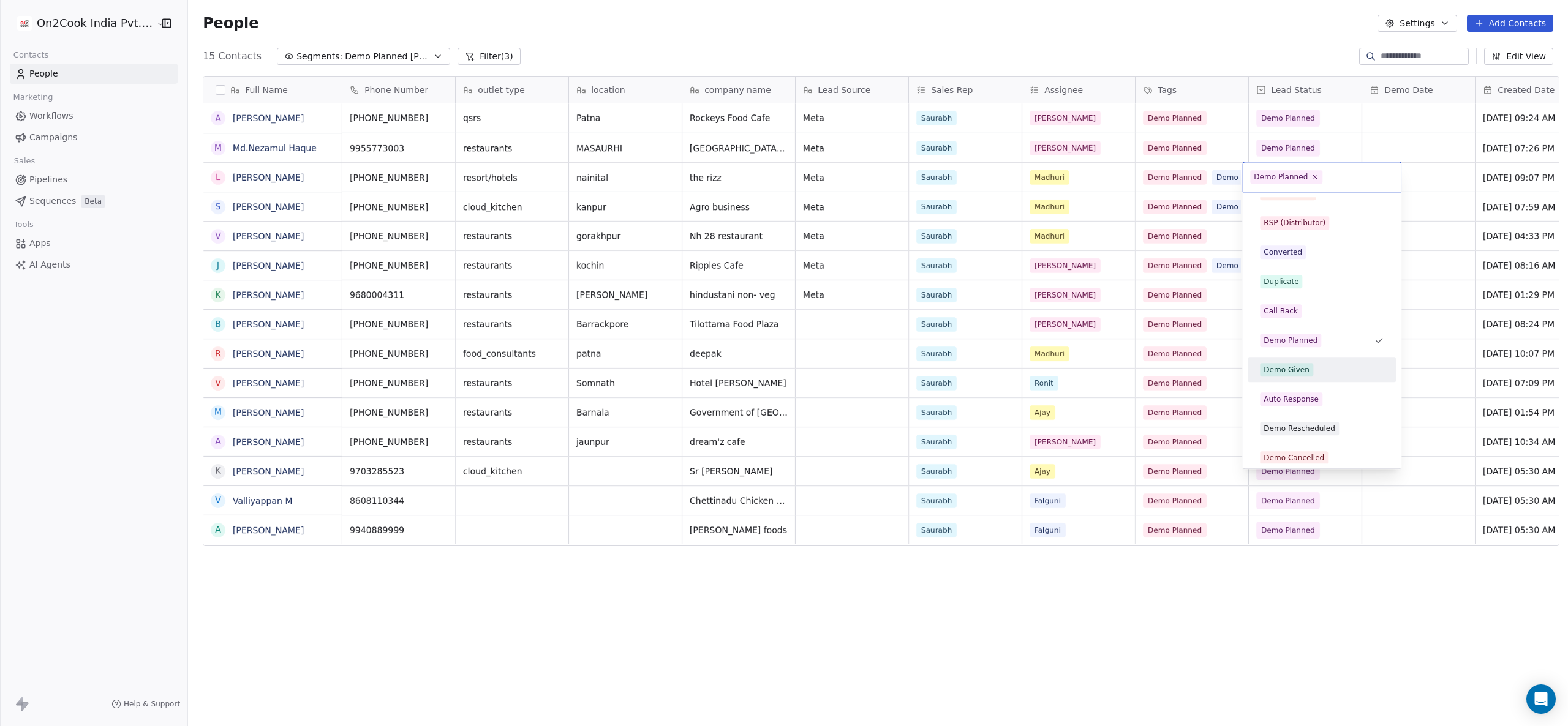
click at [1176, 365] on div "Demo Given" at bounding box center [1322, 369] width 124 height 14
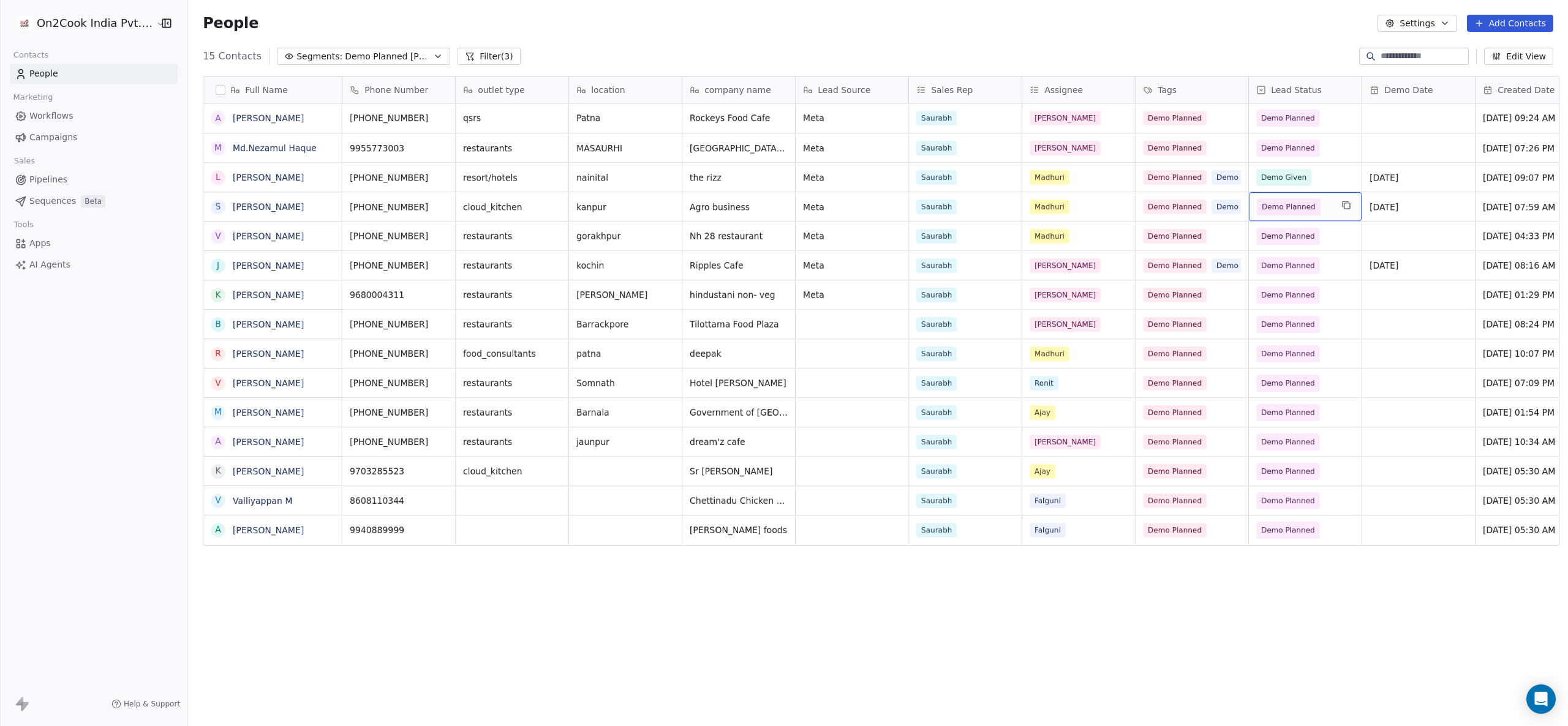
click at [1176, 215] on div "Demo Planned" at bounding box center [1305, 206] width 113 height 28
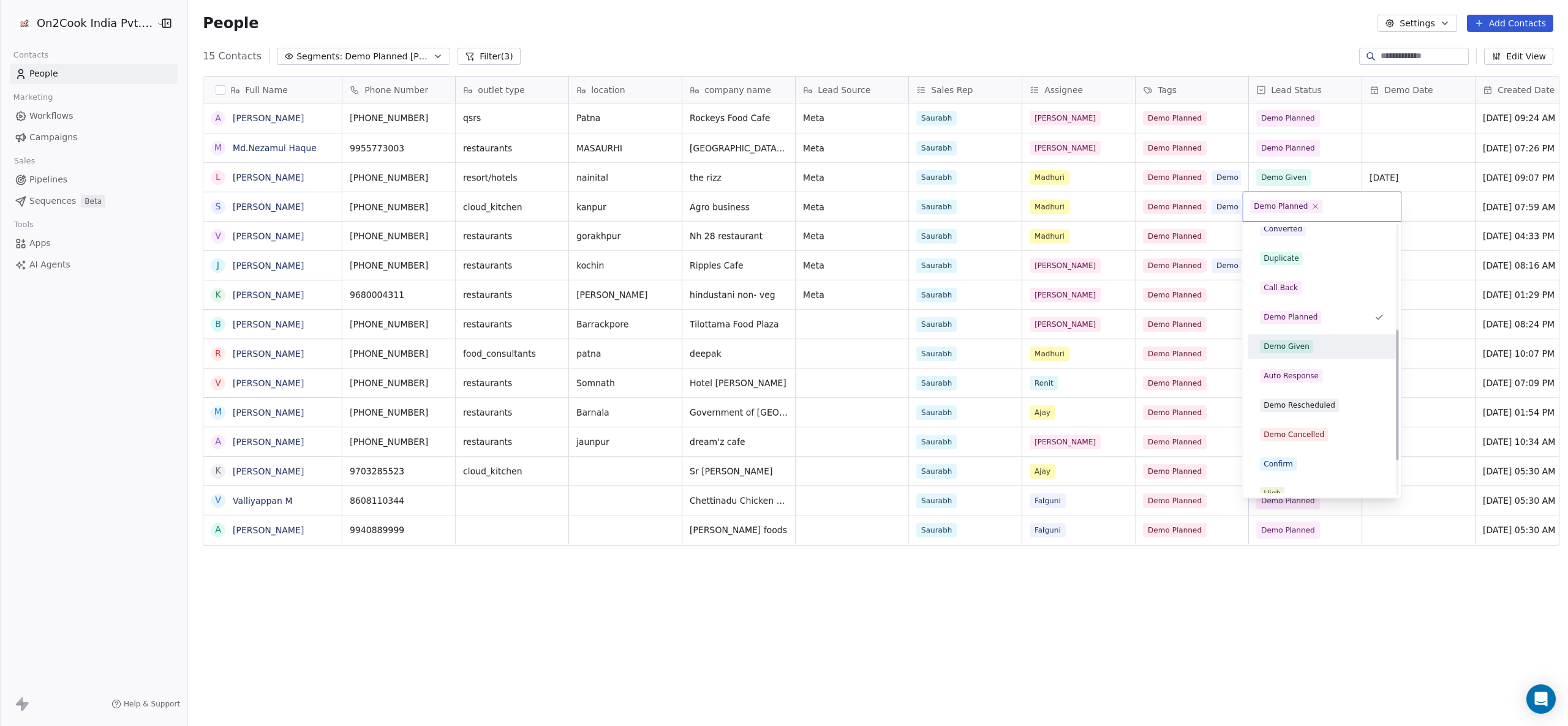
click at [1176, 350] on div "Demo Given" at bounding box center [1322, 346] width 124 height 14
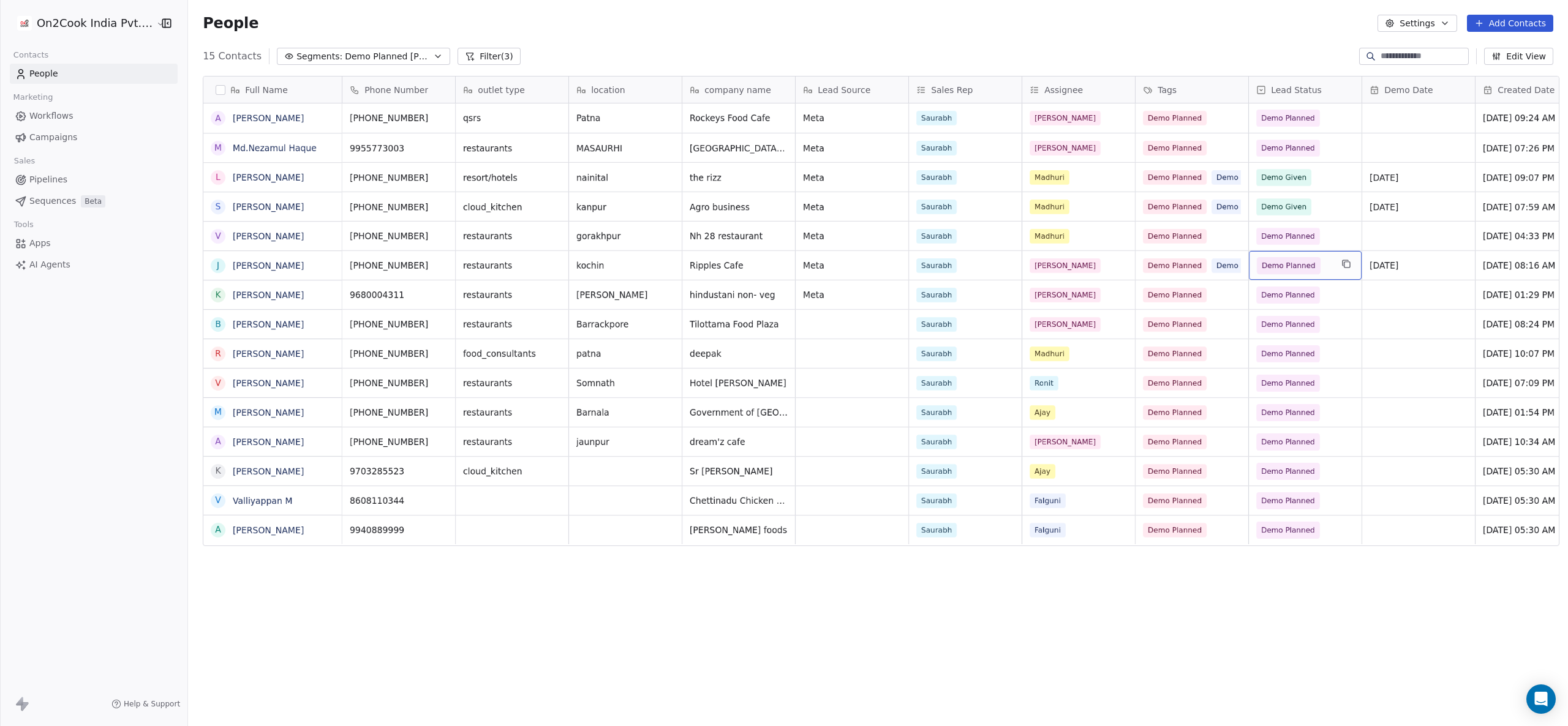
click at [1176, 276] on div "Demo Planned" at bounding box center [1305, 265] width 113 height 28
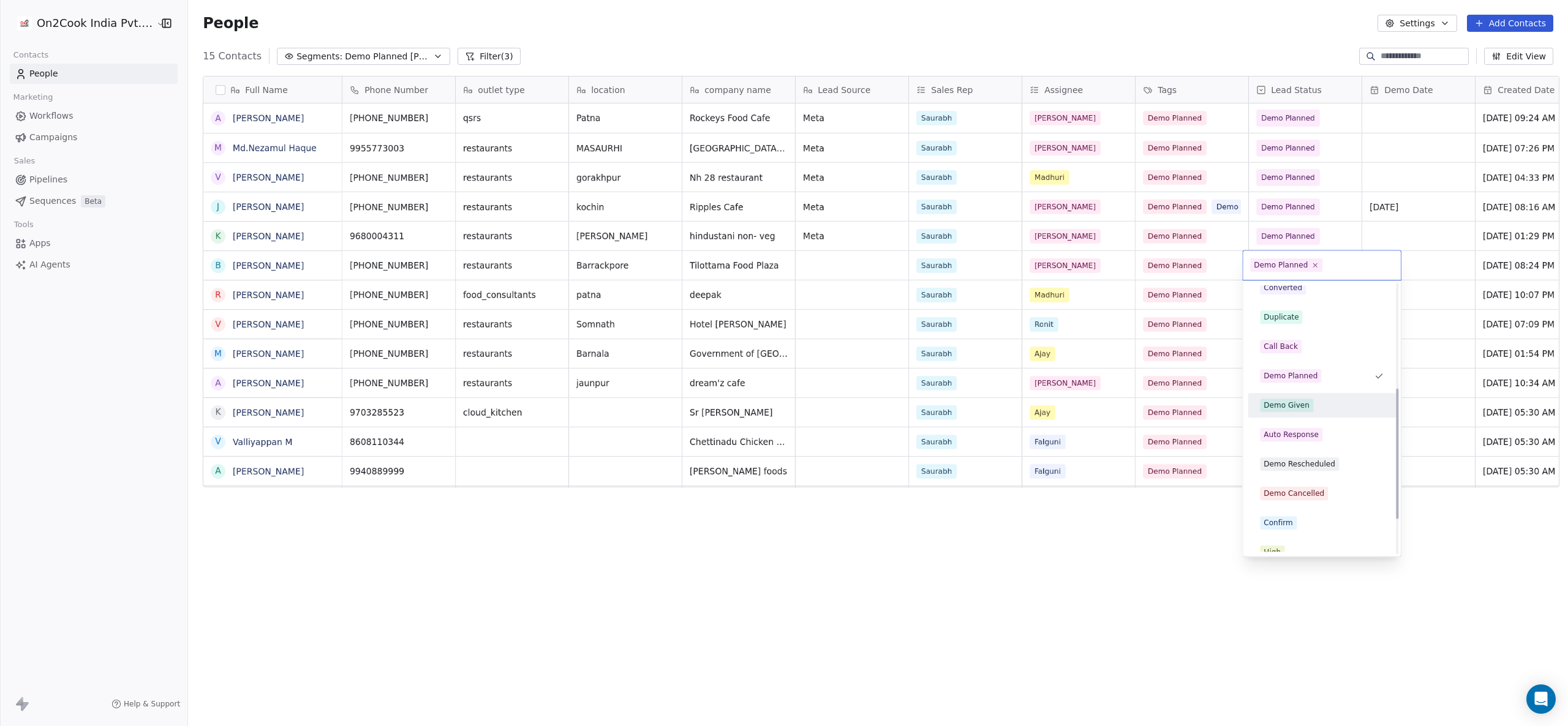
click at [1176, 408] on div "Demo Given" at bounding box center [1287, 405] width 46 height 11
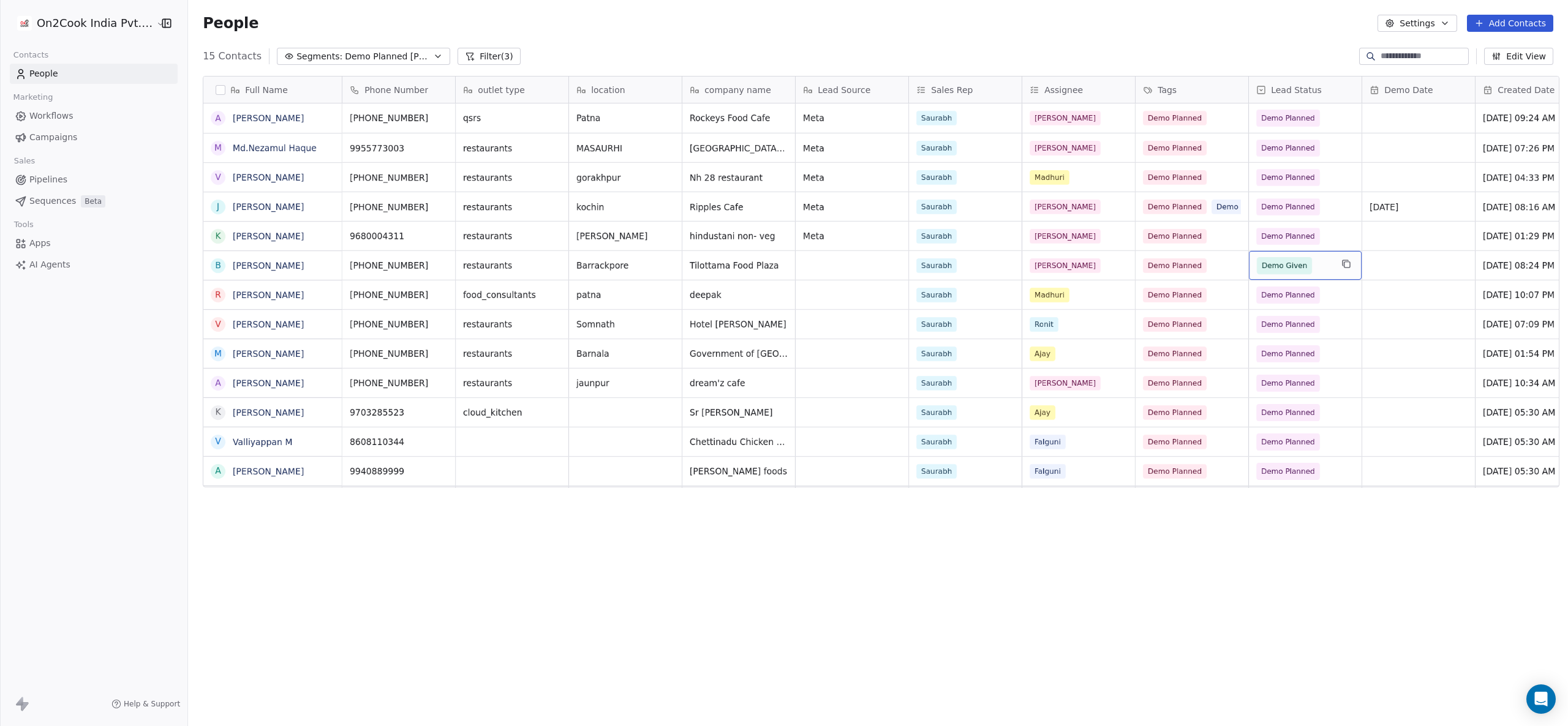
click at [1176, 272] on span "Demo Given" at bounding box center [1294, 265] width 75 height 17
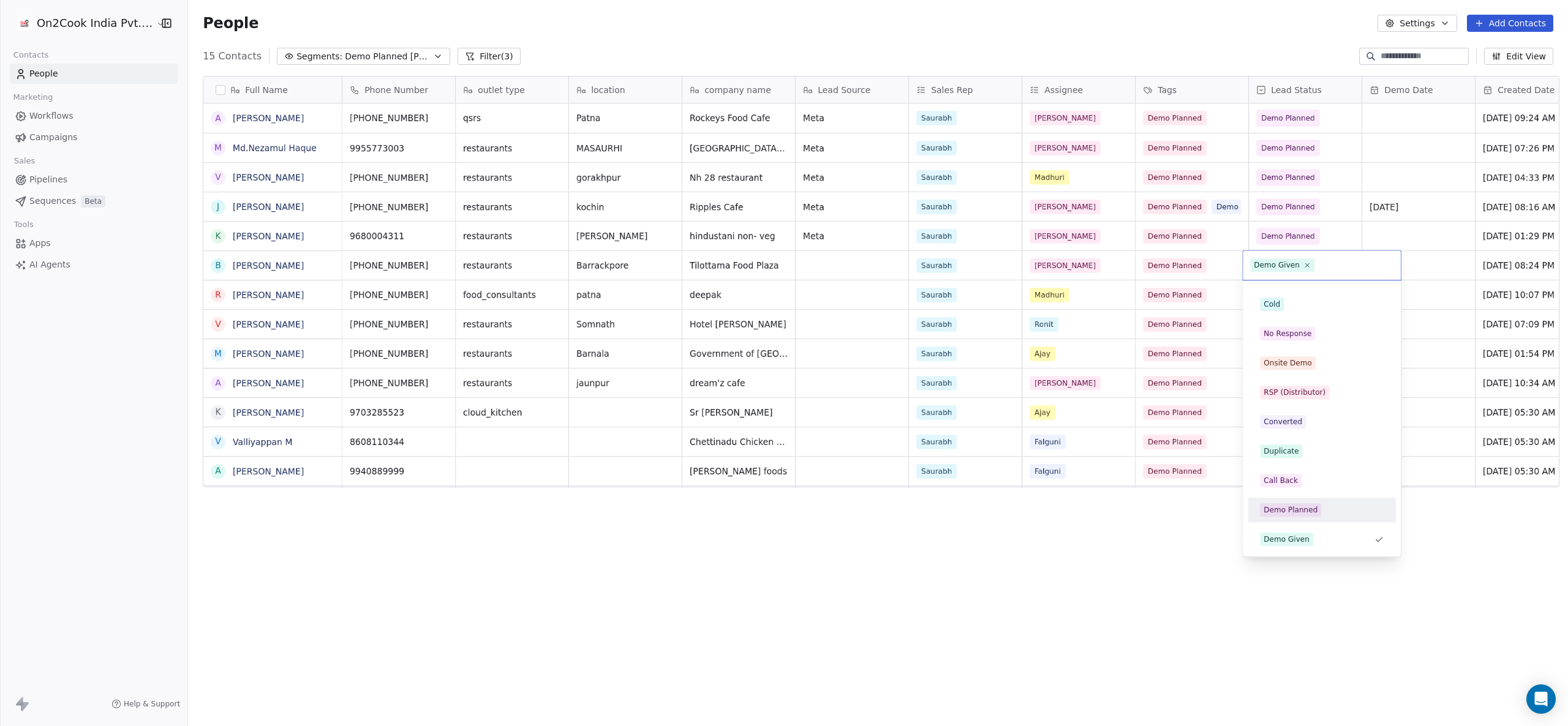
click at [1176, 507] on div "Demo Planned" at bounding box center [1291, 510] width 54 height 11
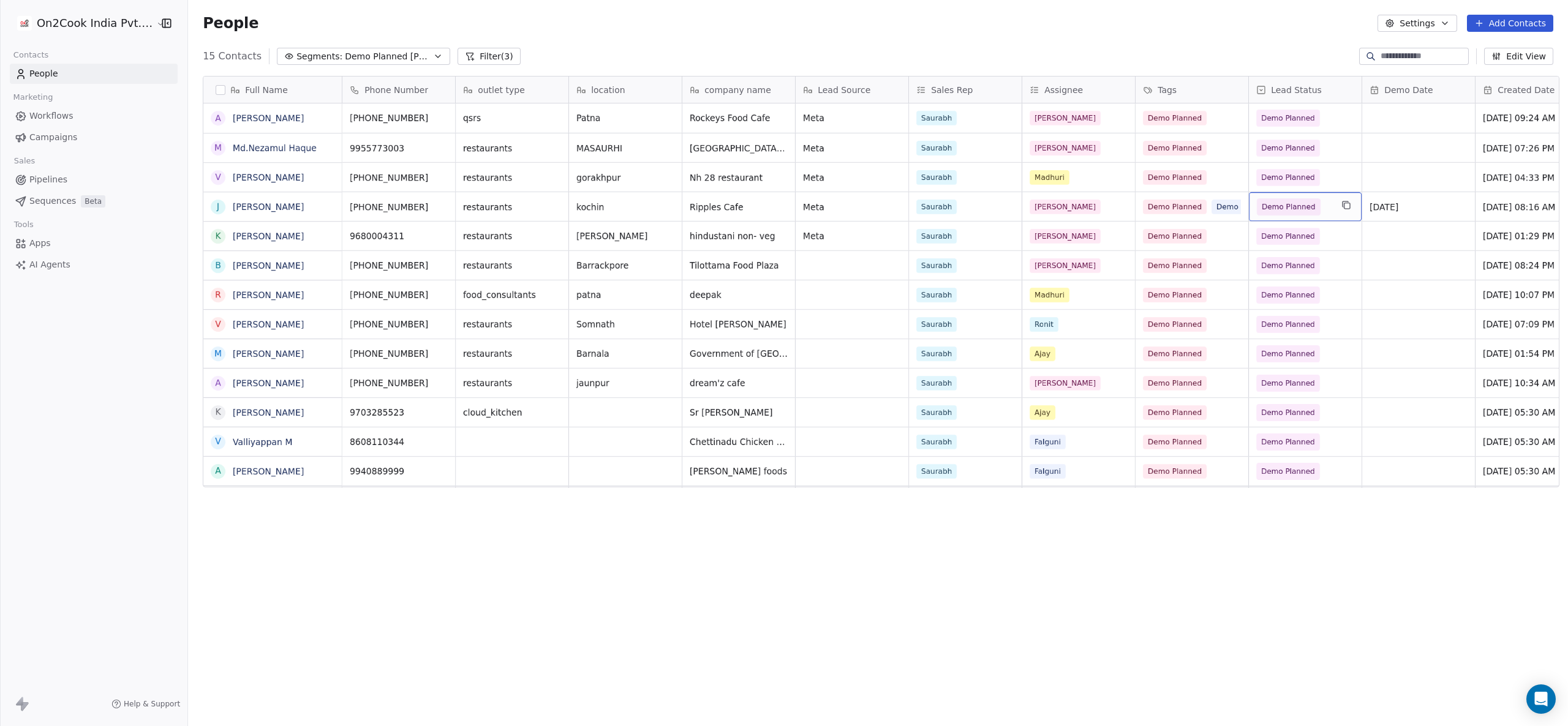
click at [1176, 204] on div "Demo Planned" at bounding box center [1305, 206] width 113 height 28
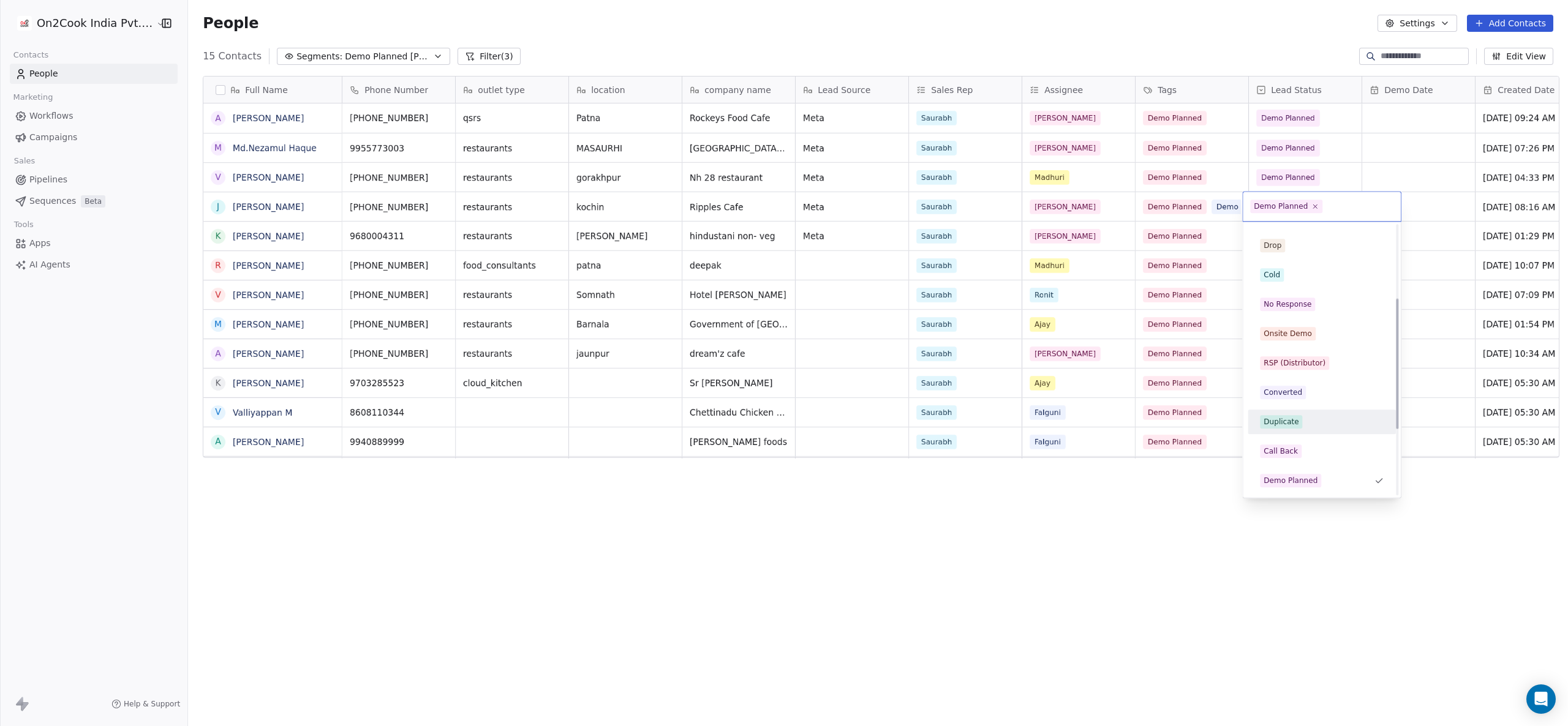
scroll to position [216, 0]
click at [1176, 354] on div "Demo Given" at bounding box center [1322, 347] width 138 height 20
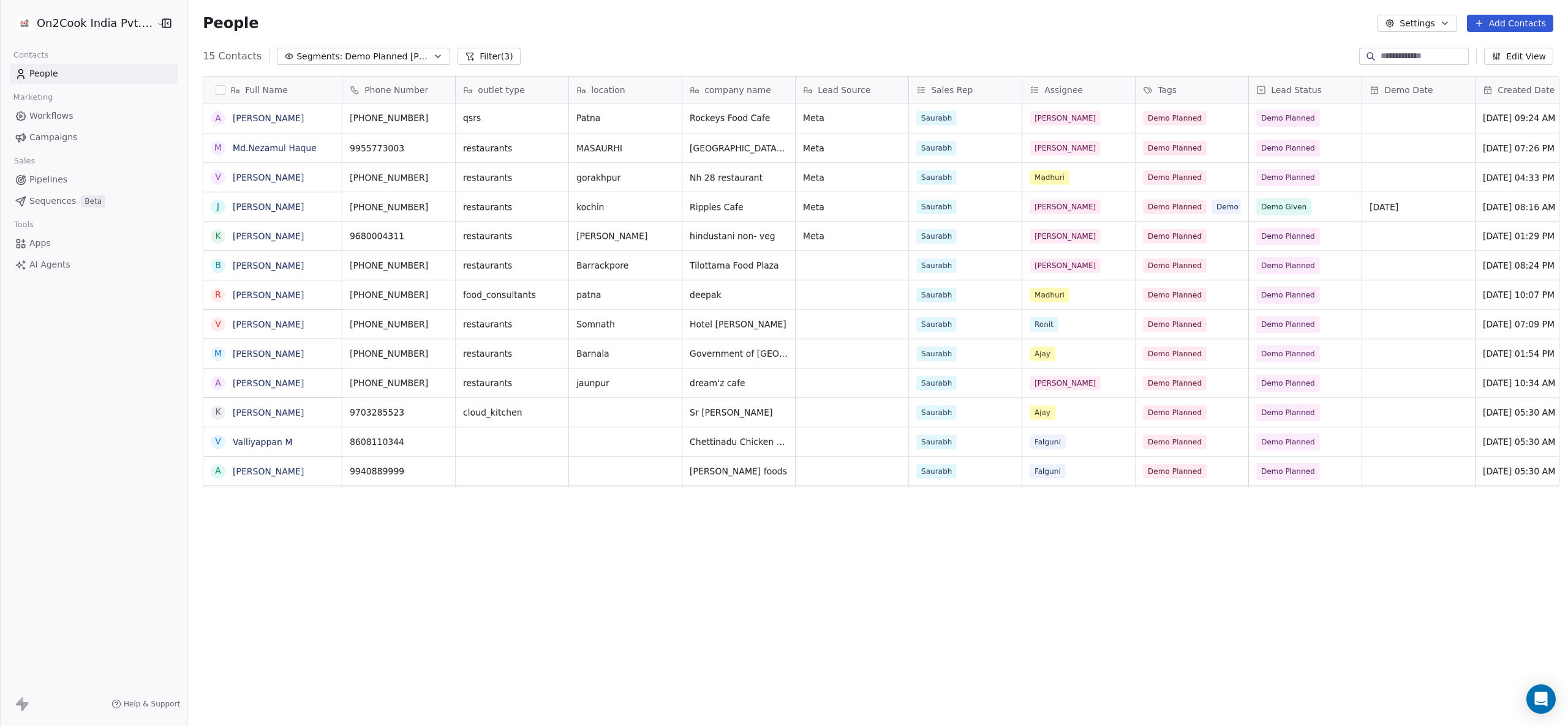
click at [1176, 532] on div "Full Name A Aashish Verma M Md.Nezamul Haque V Vijay Pathak J Joji Vadana K Kai…" at bounding box center [878, 386] width 1380 height 639
click at [1176, 544] on div "Full Name A Aashish Verma M Md.Nezamul Haque V Vijay Pathak J Joji Vadana K Kai…" at bounding box center [878, 386] width 1380 height 639
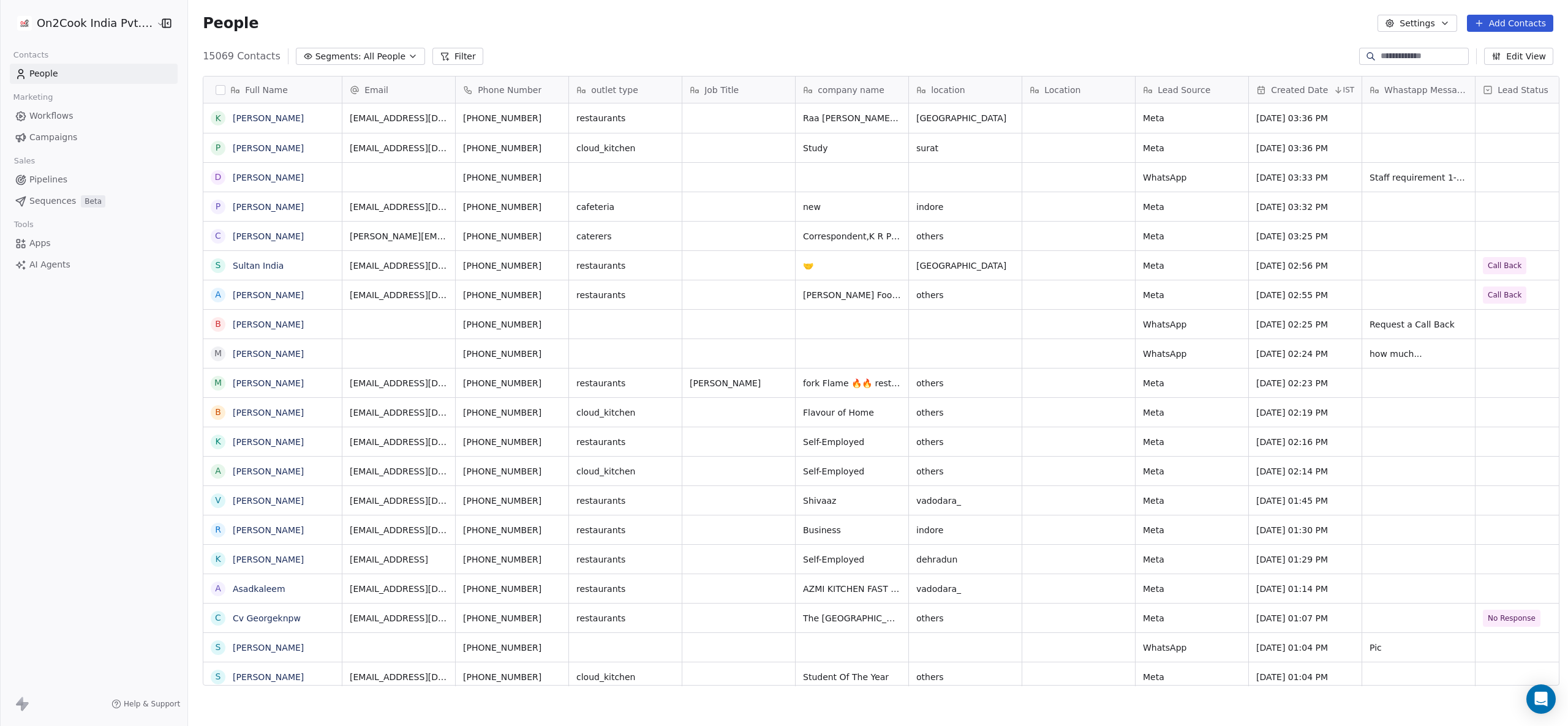
scroll to position [620, 1368]
